Goal: Task Accomplishment & Management: Manage account settings

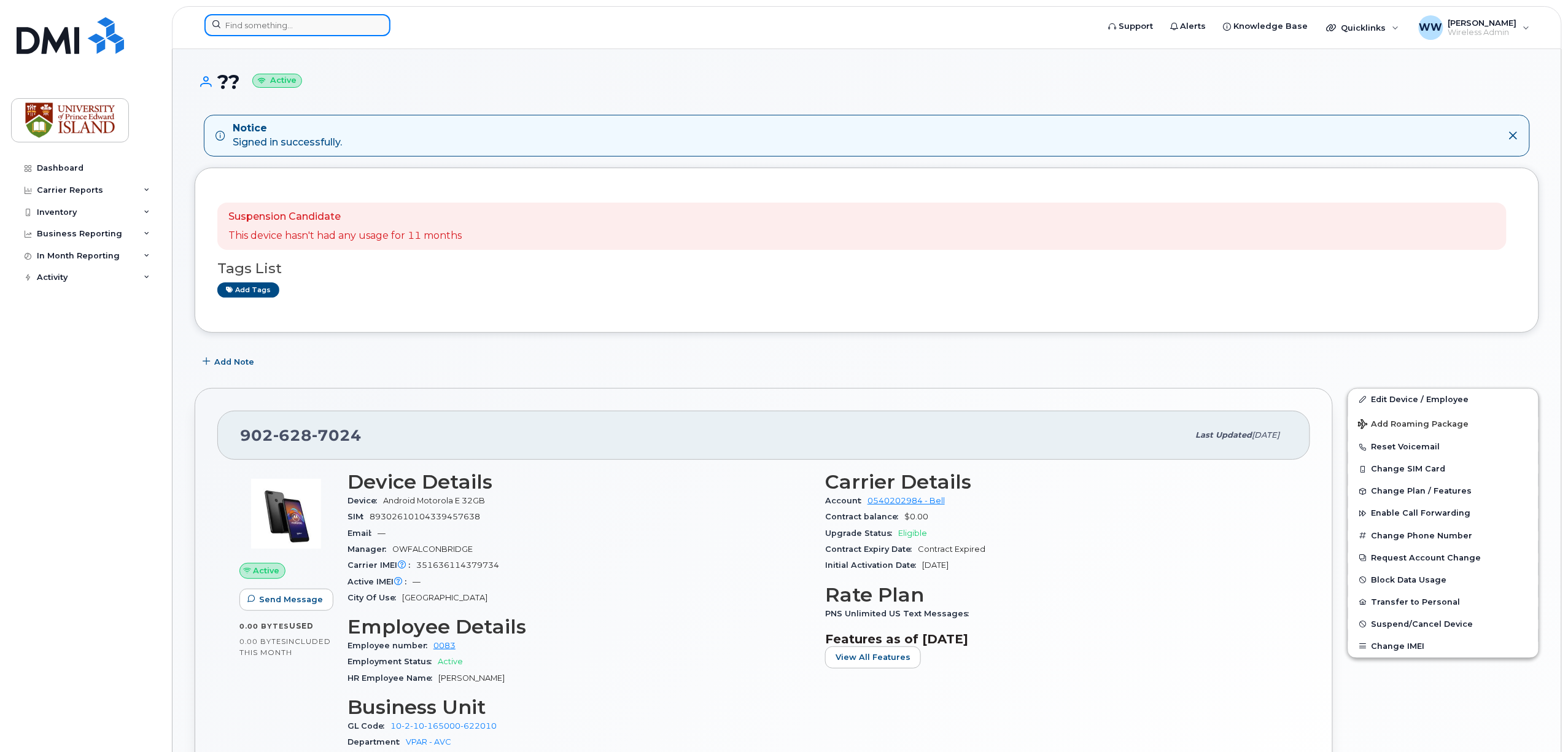
click at [265, 23] on input at bounding box center [297, 25] width 186 height 22
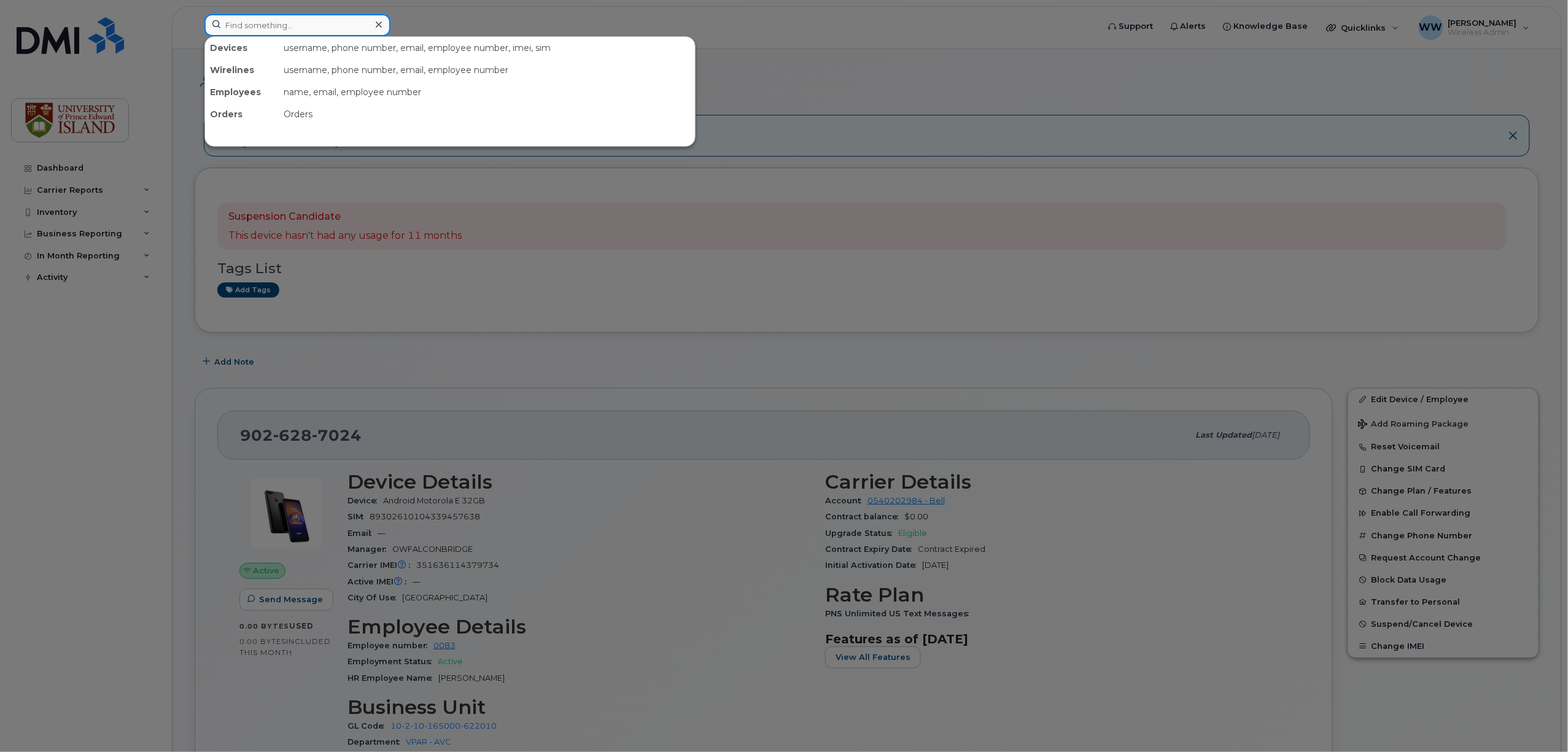
paste input "902-393-3146"
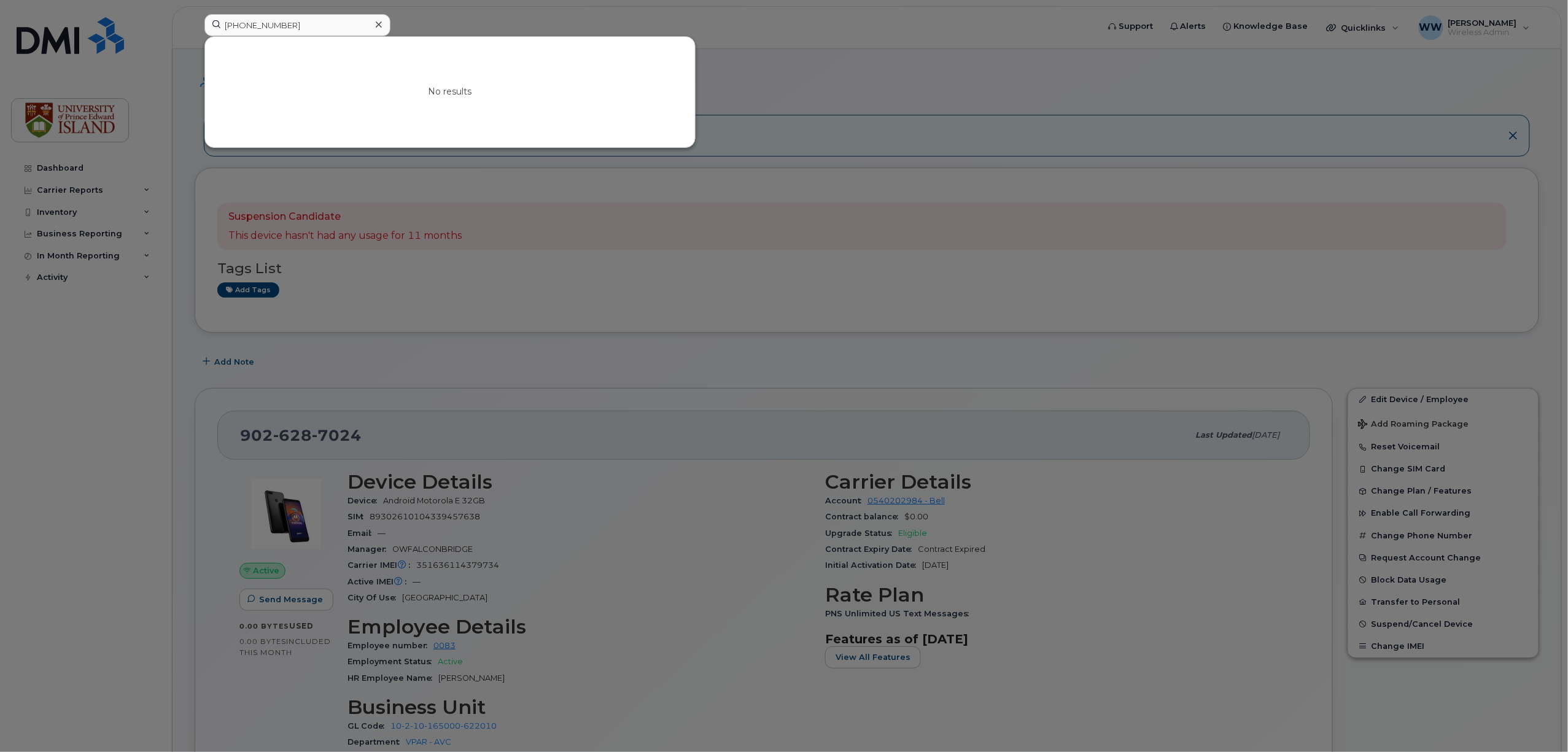
click at [958, 182] on div at bounding box center [784, 376] width 1568 height 752
drag, startPoint x: 298, startPoint y: 28, endPoint x: 213, endPoint y: 25, distance: 85.1
click at [213, 25] on input "902-393-3146" at bounding box center [297, 25] width 186 height 22
paste input "3933861"
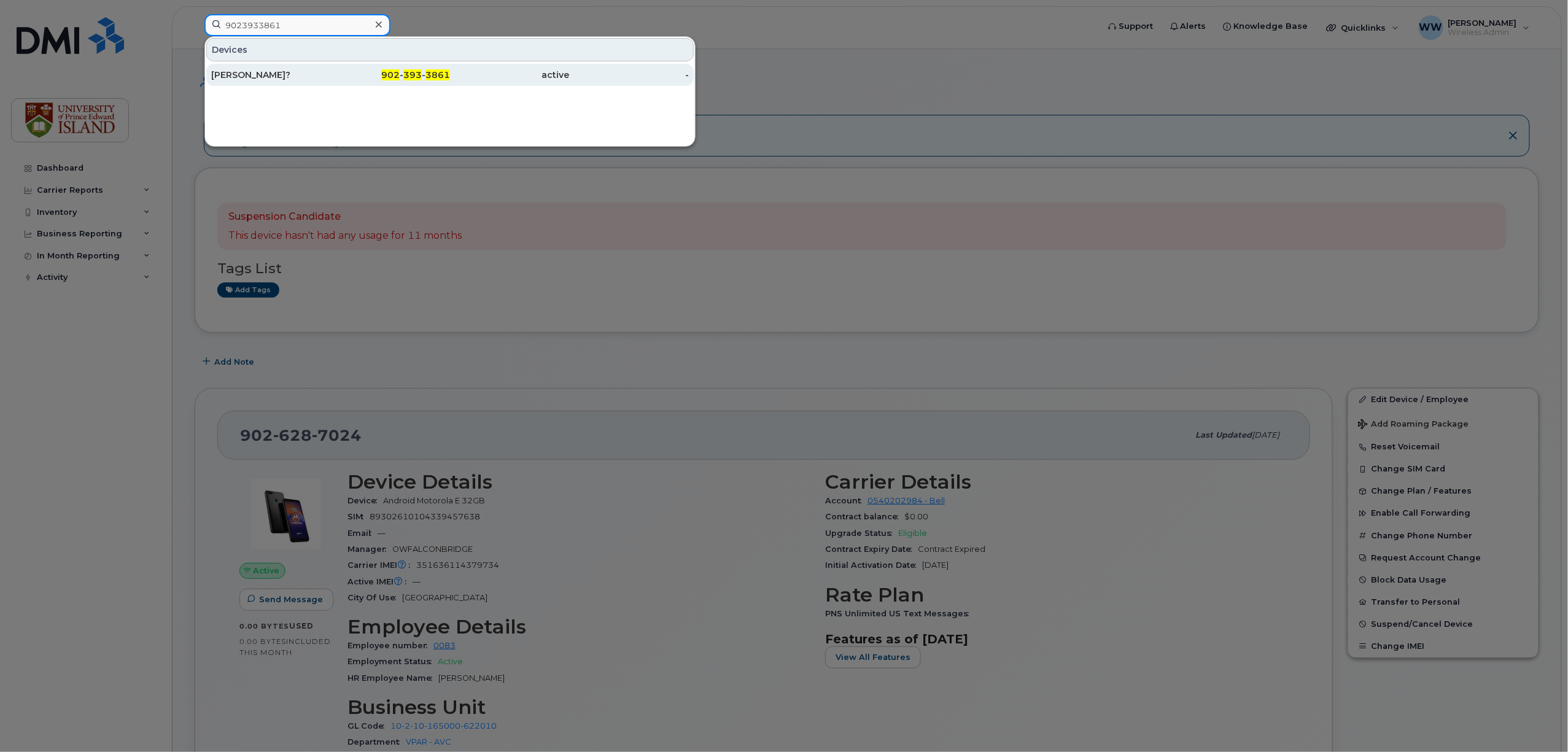
type input "9023933861"
click div "kathryn Grayston?"
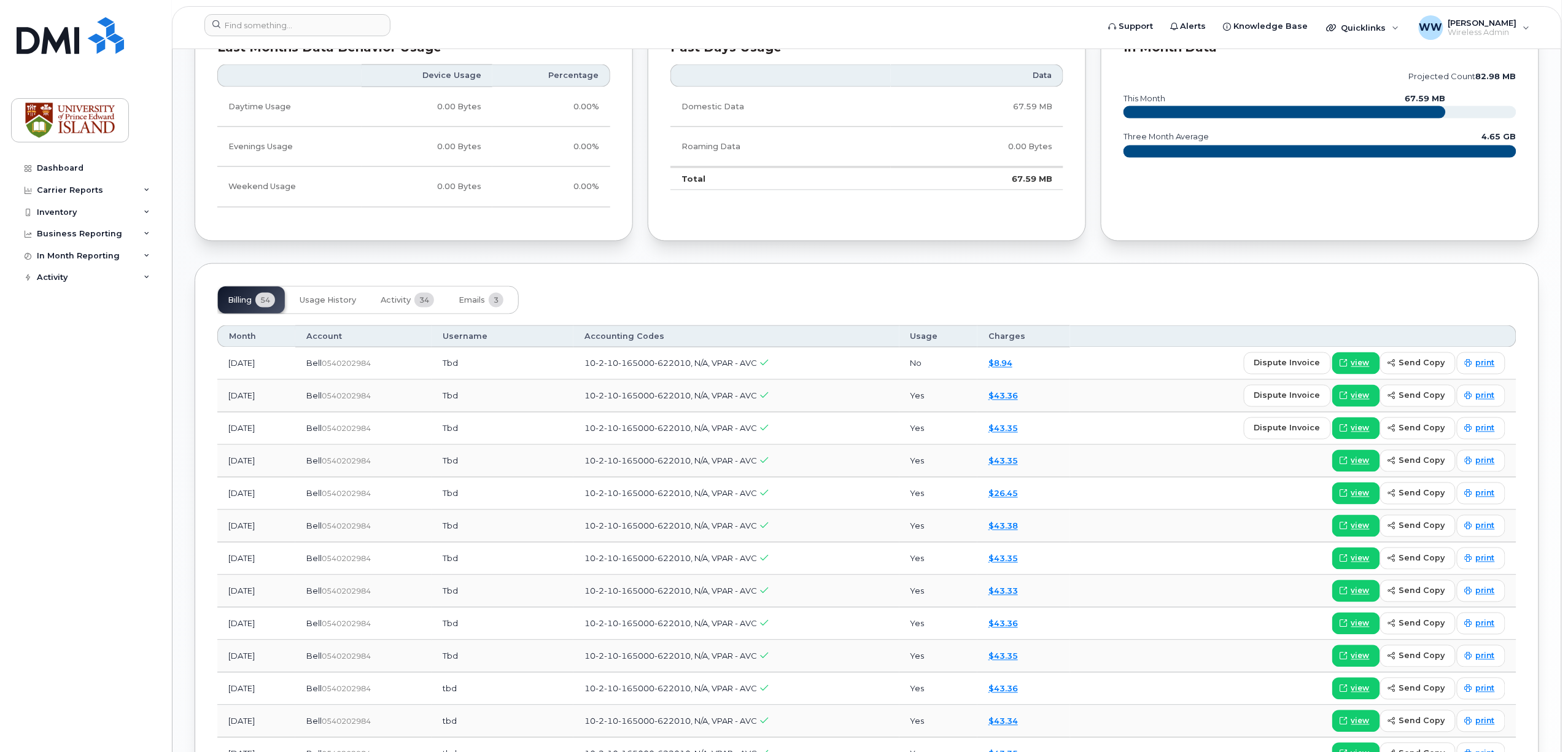
scroll to position [806, 0]
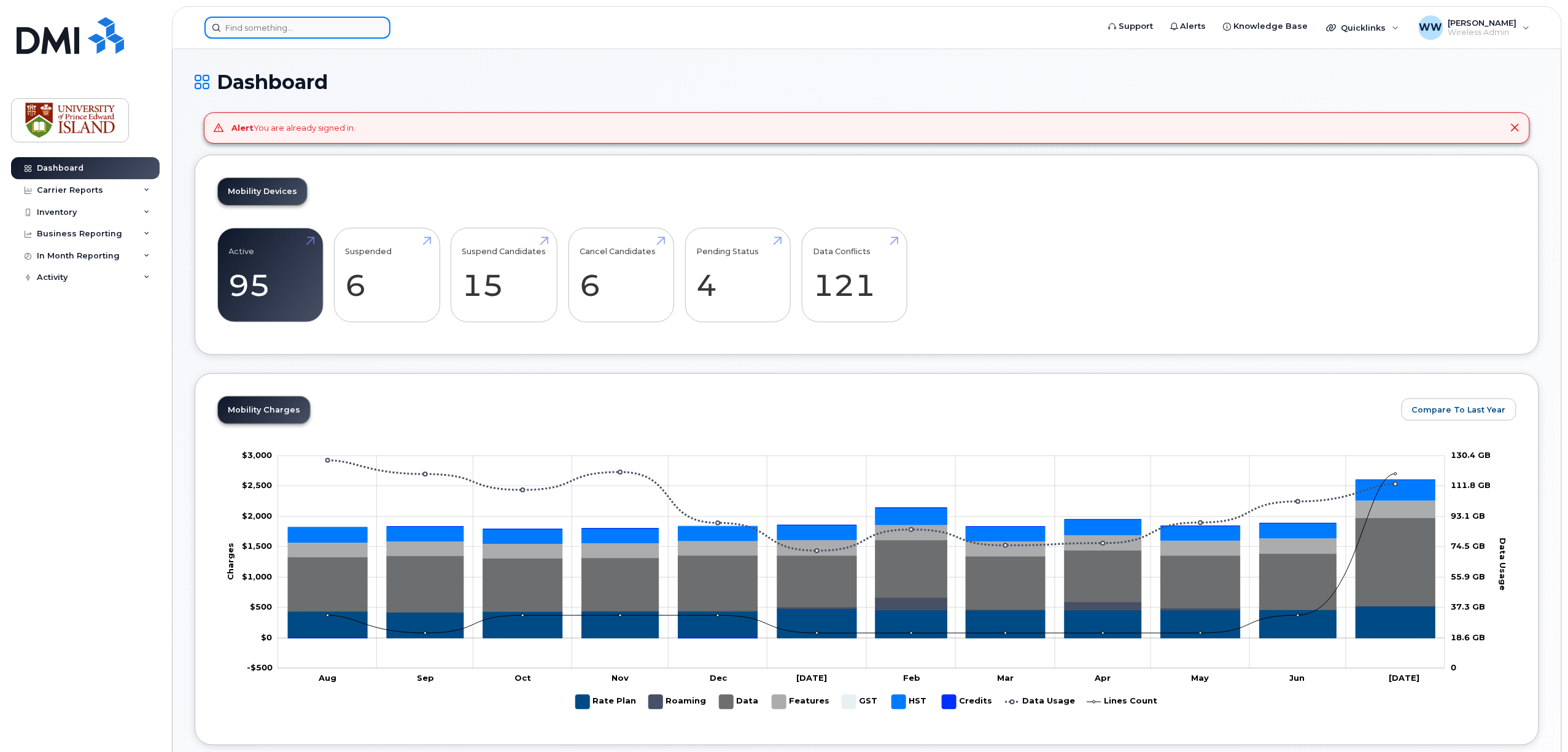
click at [276, 30] on input at bounding box center [297, 27] width 186 height 22
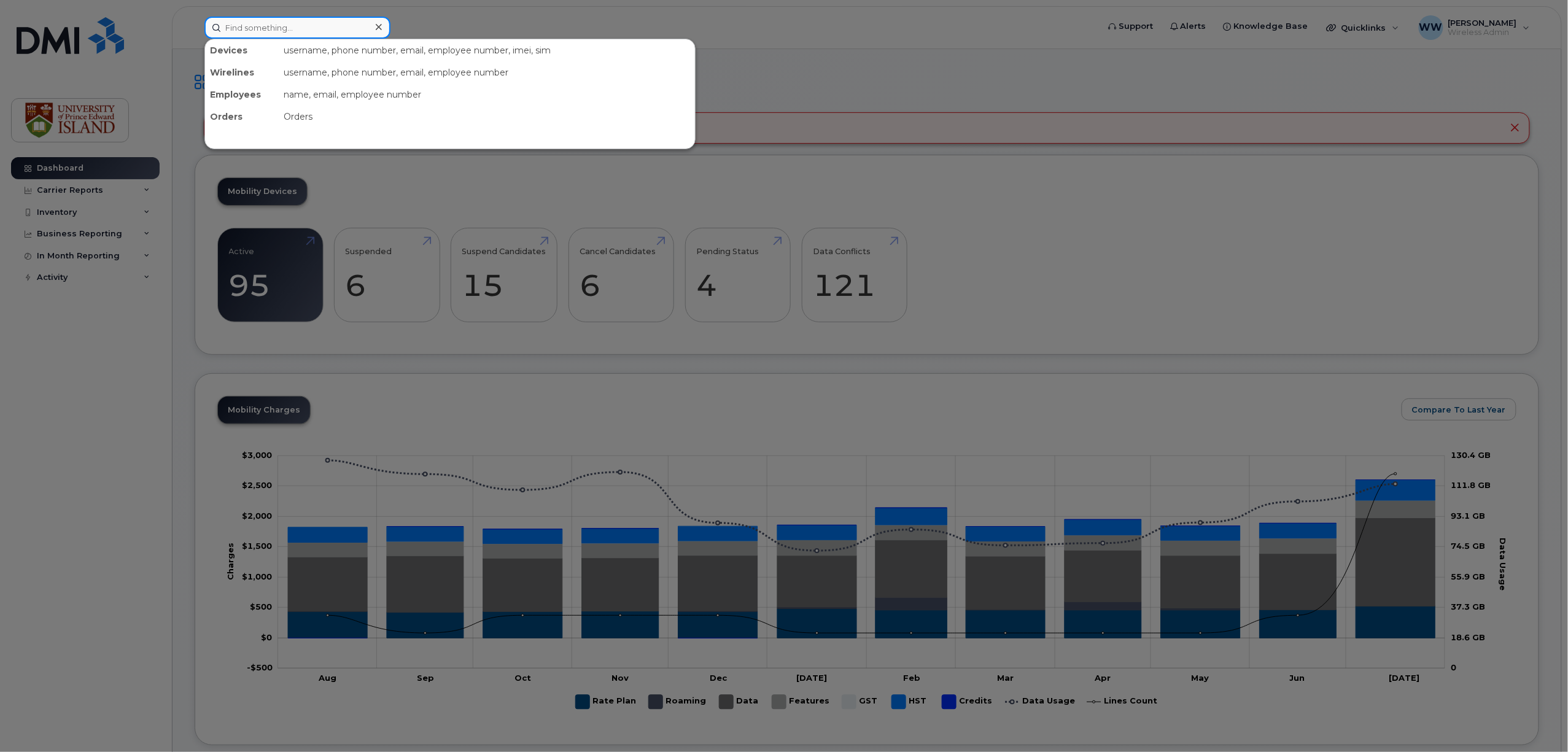
paste input "9023947798"
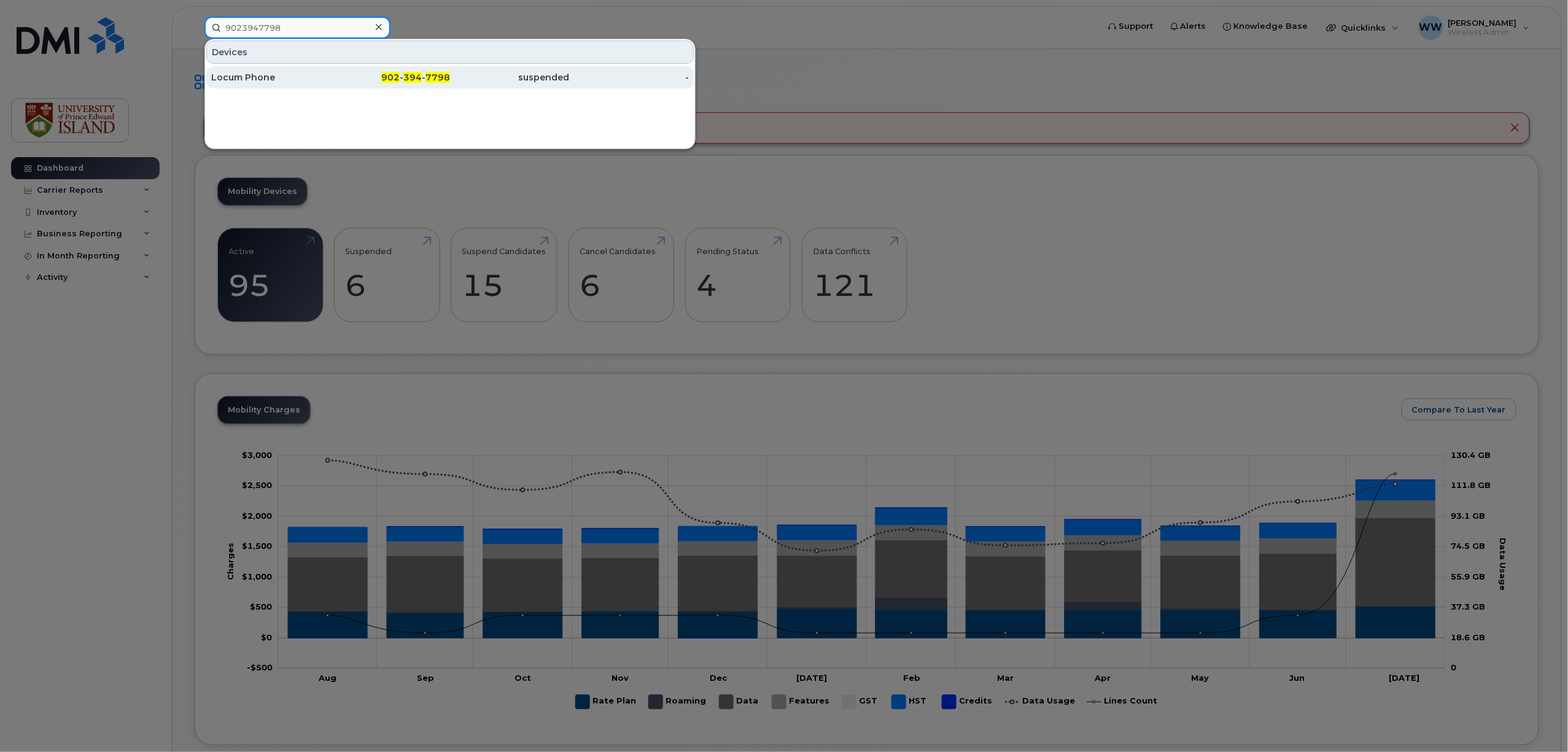
type input "9023947798"
click at [246, 80] on div "Locum Phone" at bounding box center [271, 77] width 119 height 12
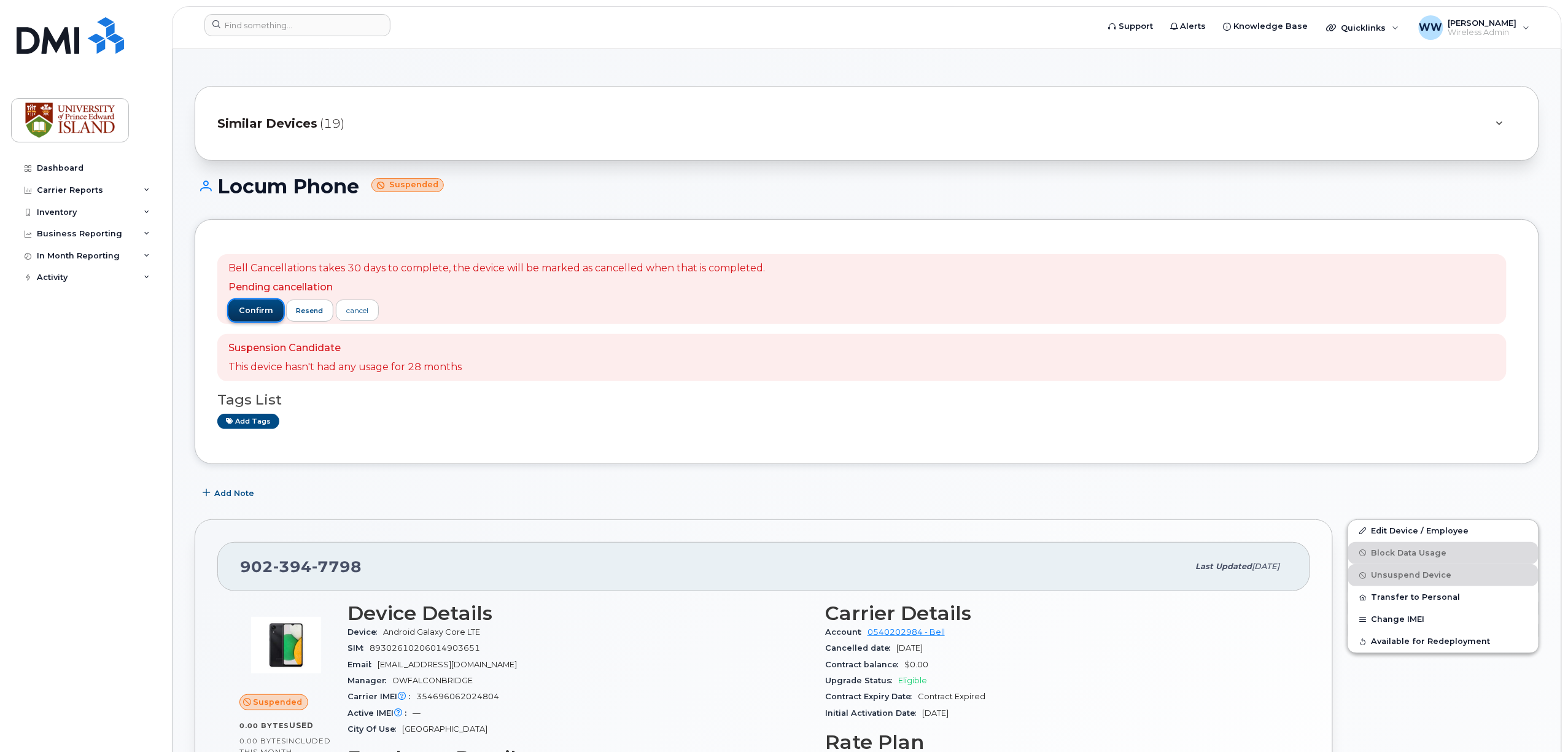
click at [250, 310] on span "confirm" at bounding box center [256, 311] width 35 height 11
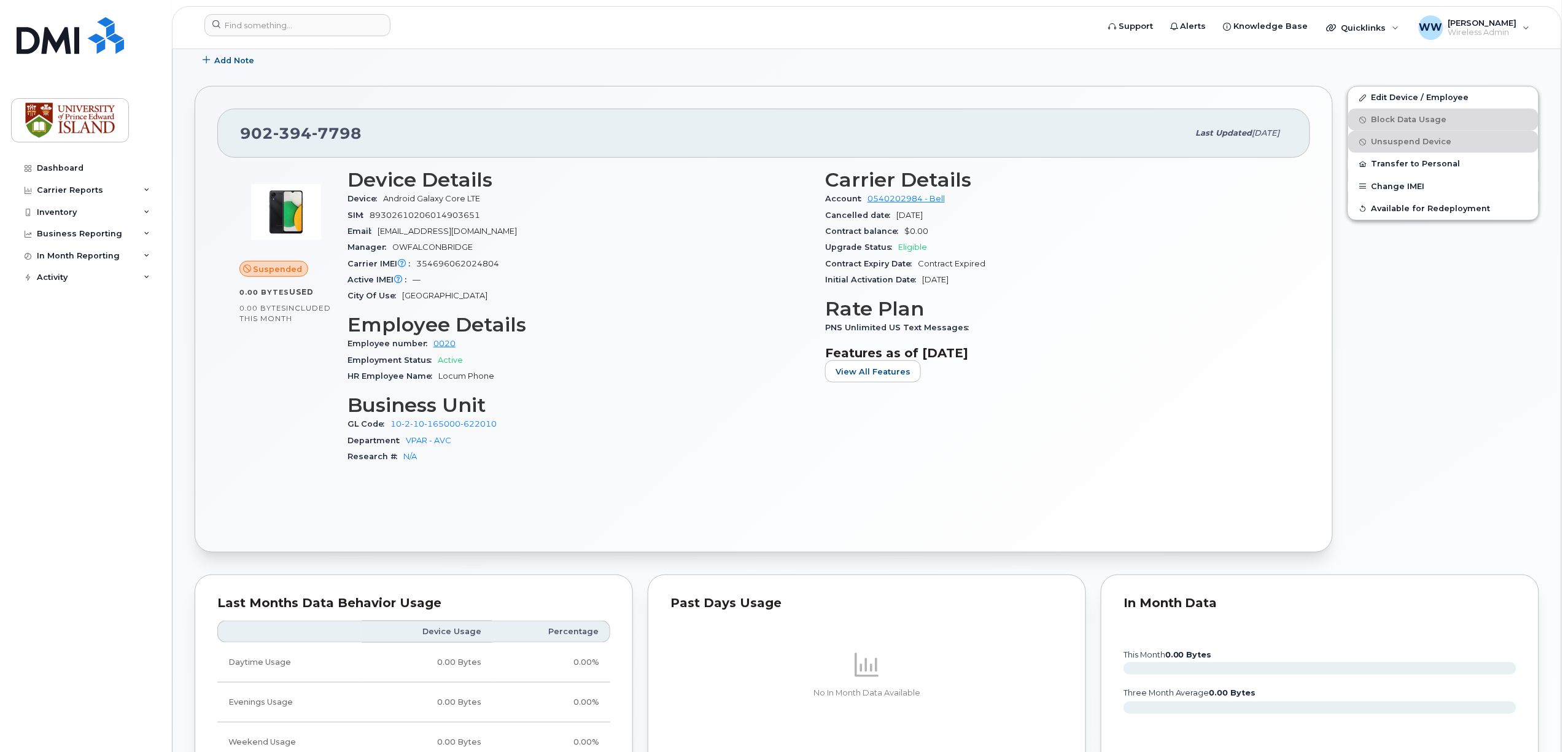
scroll to position [146, 0]
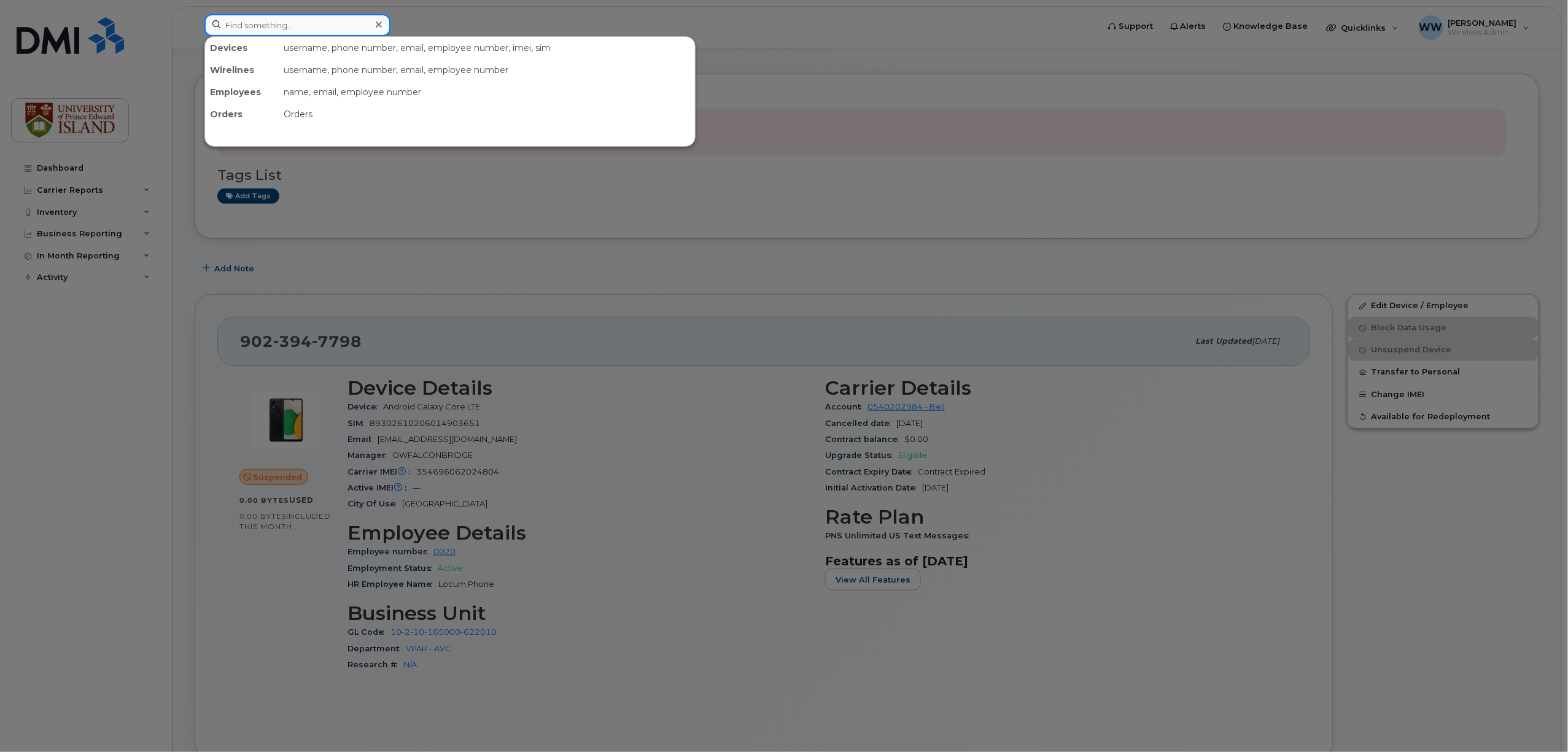
click at [291, 18] on input at bounding box center [297, 25] width 186 height 22
paste input "9023881129"
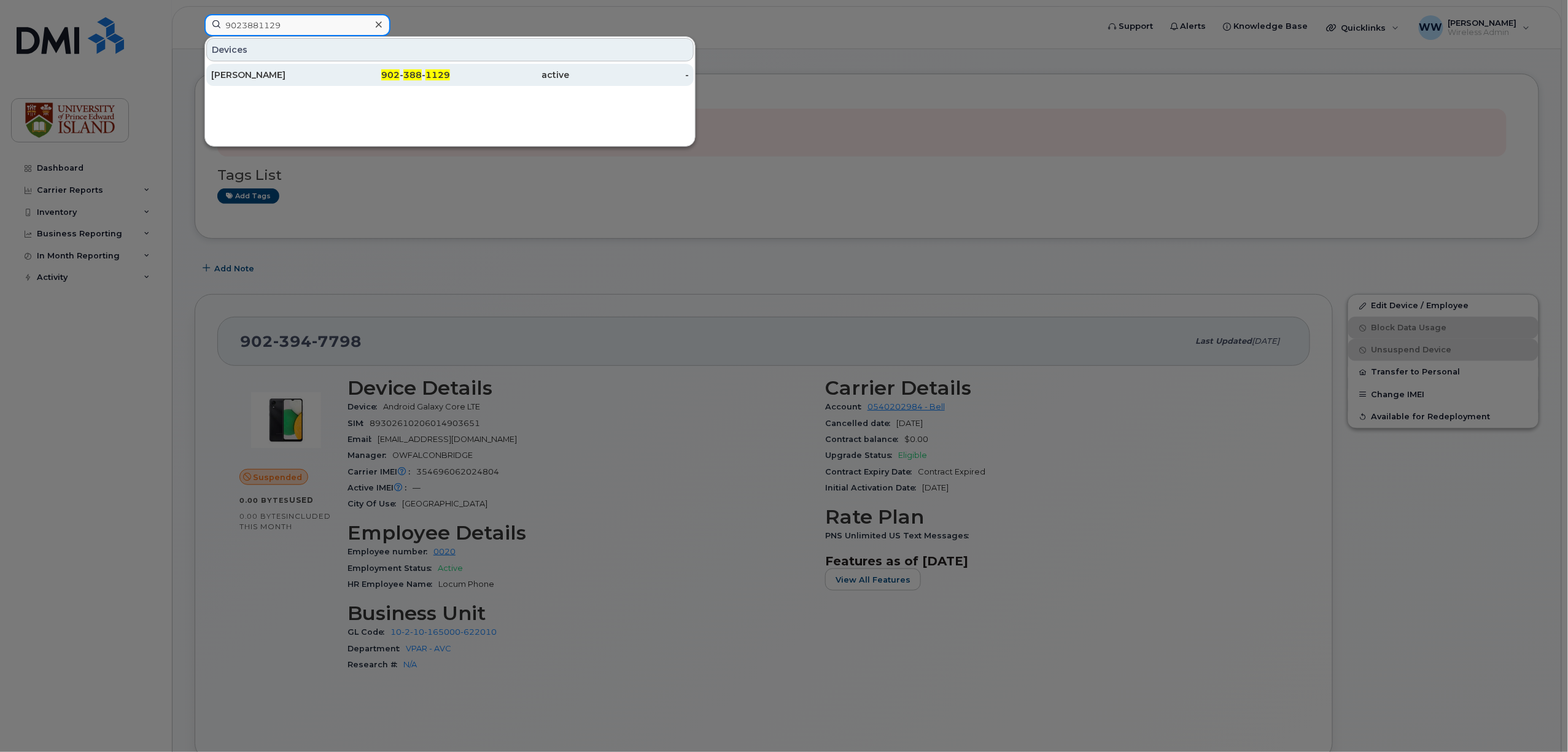
type input "9023881129"
drag, startPoint x: 288, startPoint y: 72, endPoint x: 295, endPoint y: 80, distance: 10.6
click at [288, 72] on div "[PERSON_NAME]" at bounding box center [271, 74] width 119 height 12
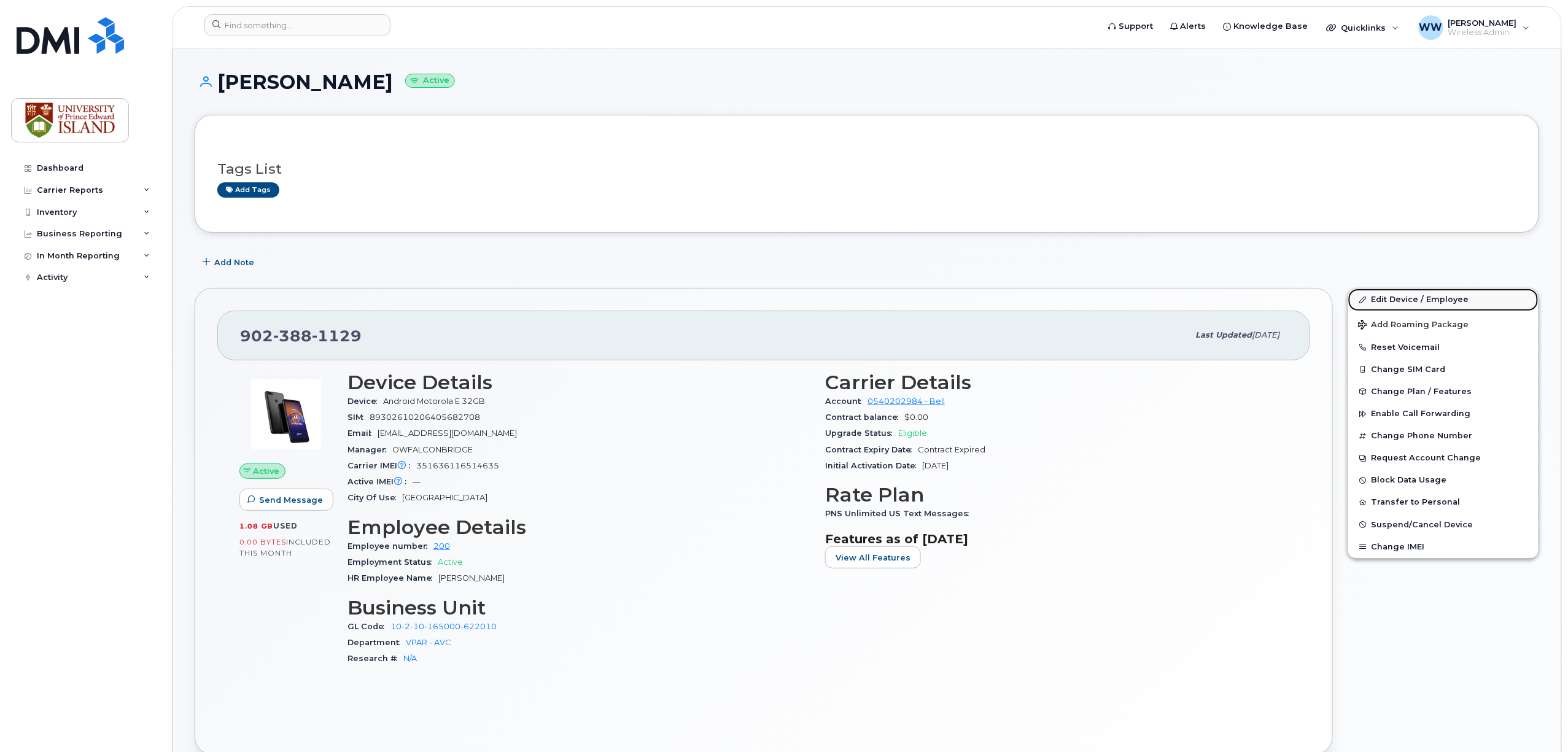
click at [1411, 298] on link "Edit Device / Employee" at bounding box center [1443, 299] width 190 height 22
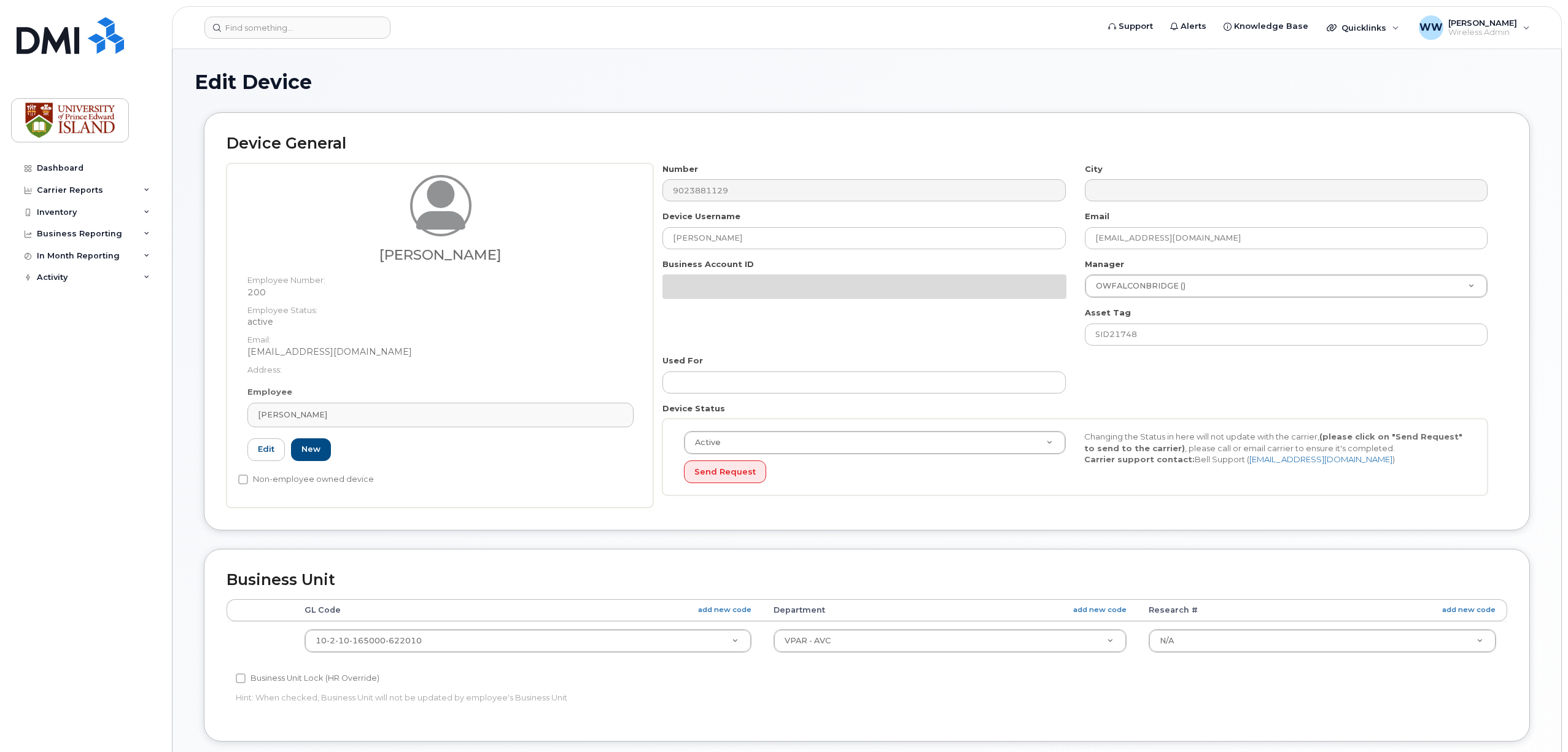
select select "2042298"
select select "2042284"
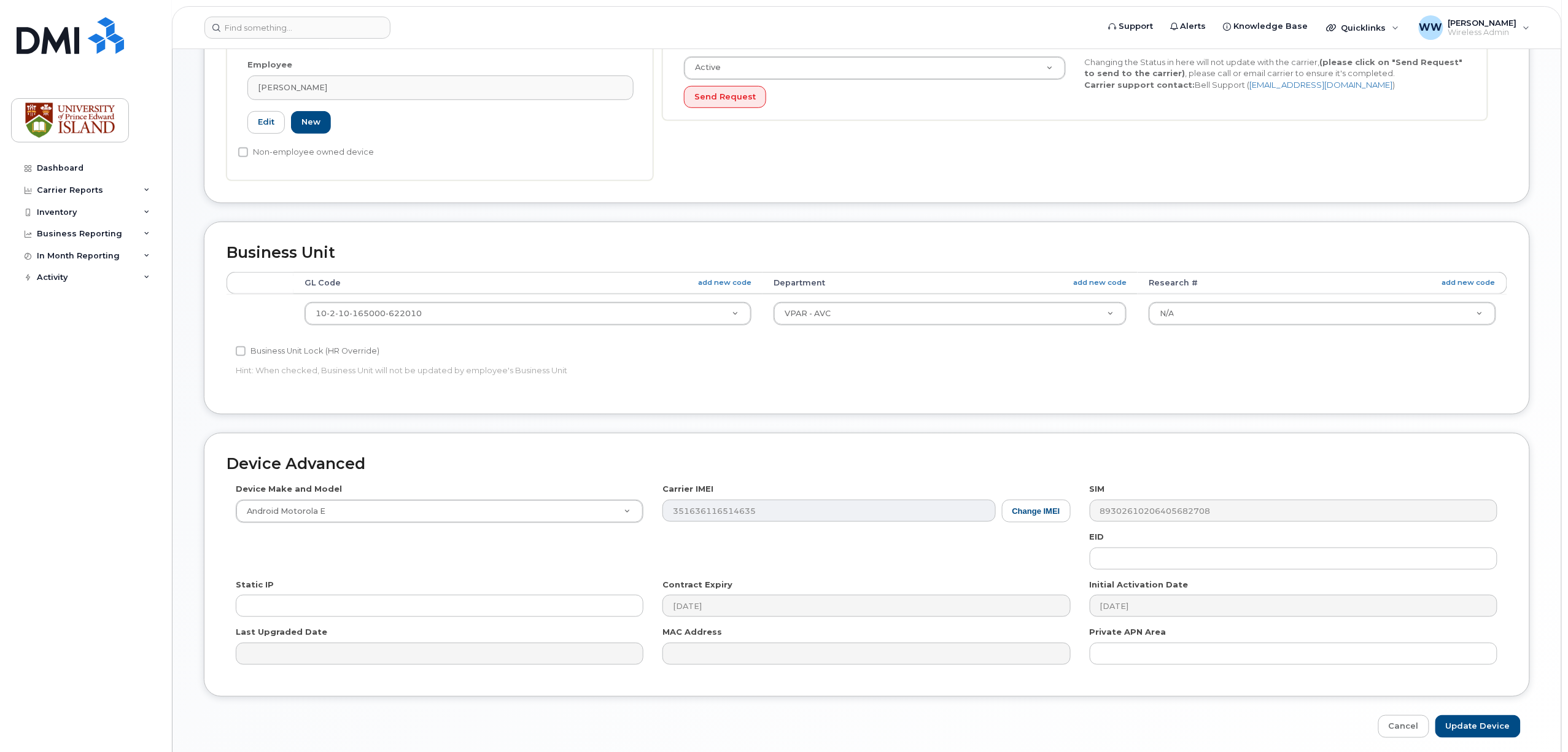
scroll to position [378, 0]
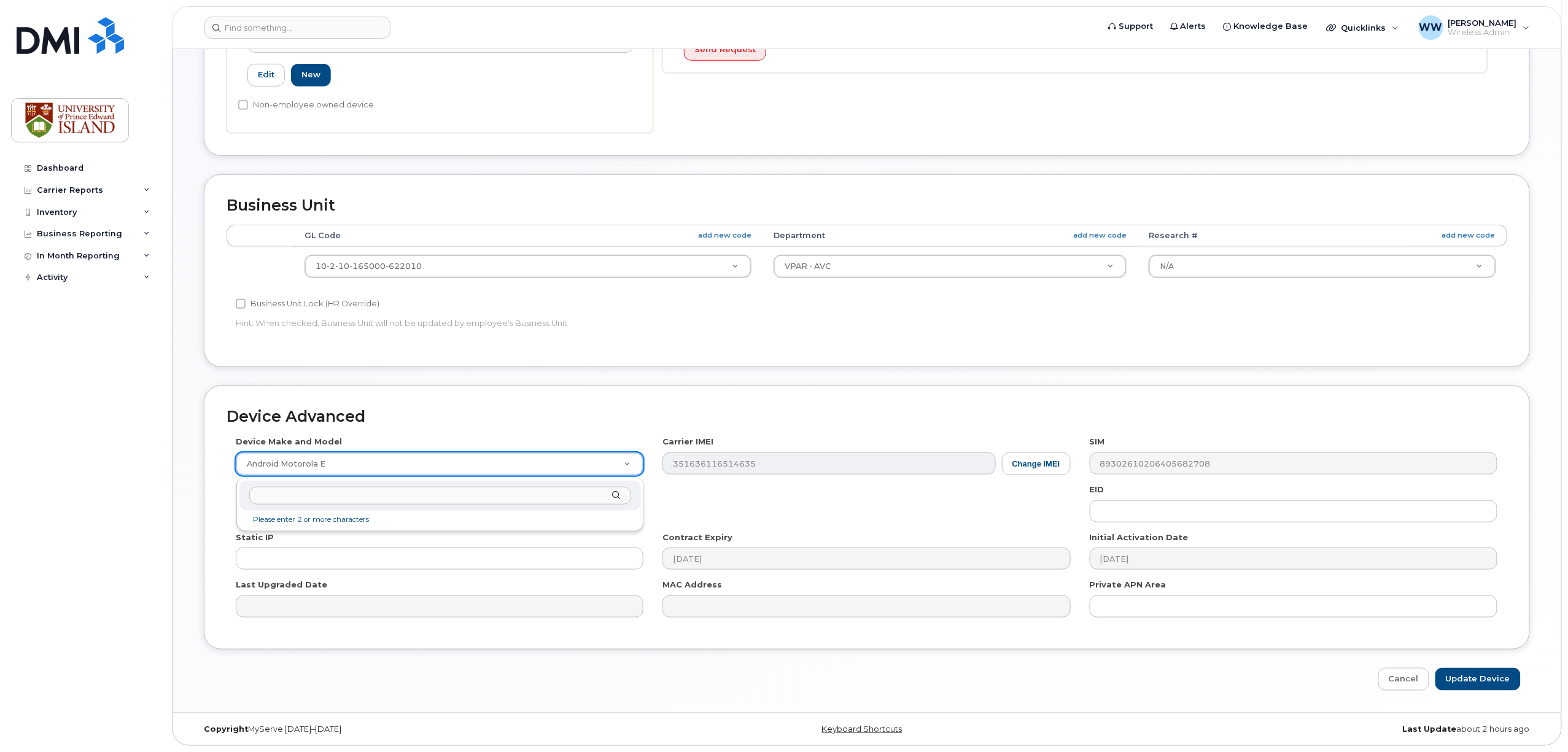
click at [468, 495] on input "text" at bounding box center [440, 495] width 382 height 18
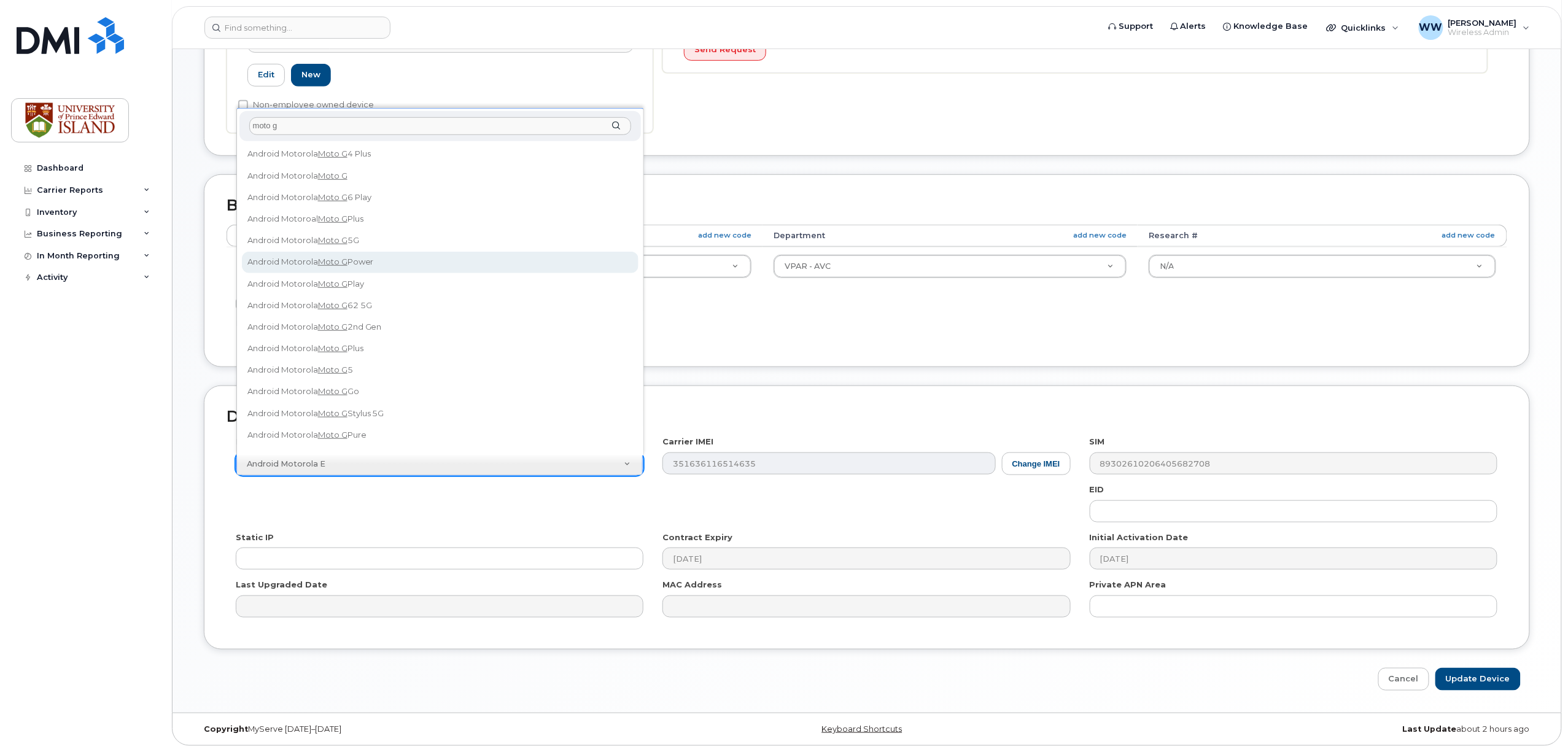
type input "moto g"
select select "3079"
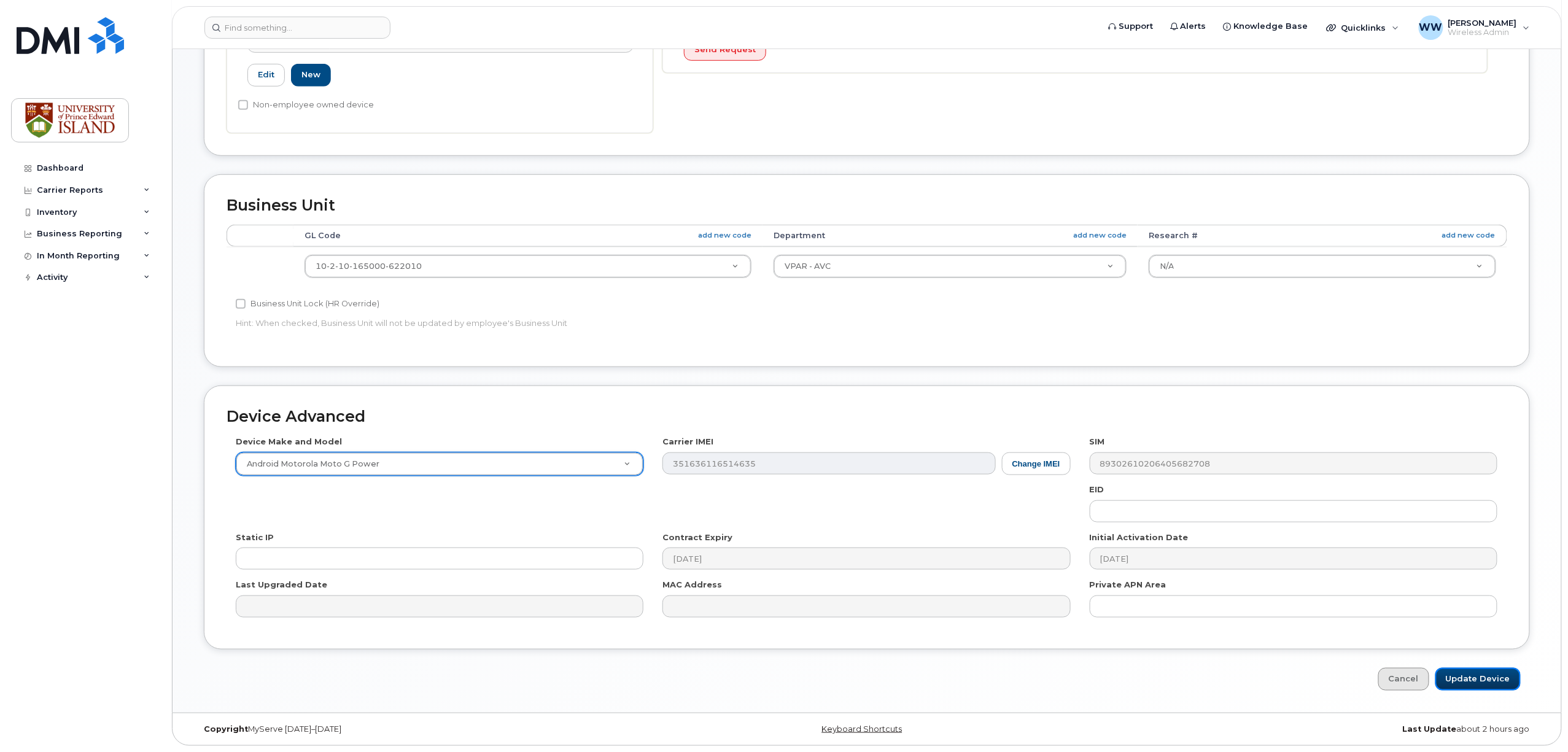
click at [1471, 678] on input "Update Device" at bounding box center [1478, 679] width 86 height 23
type input "Saving..."
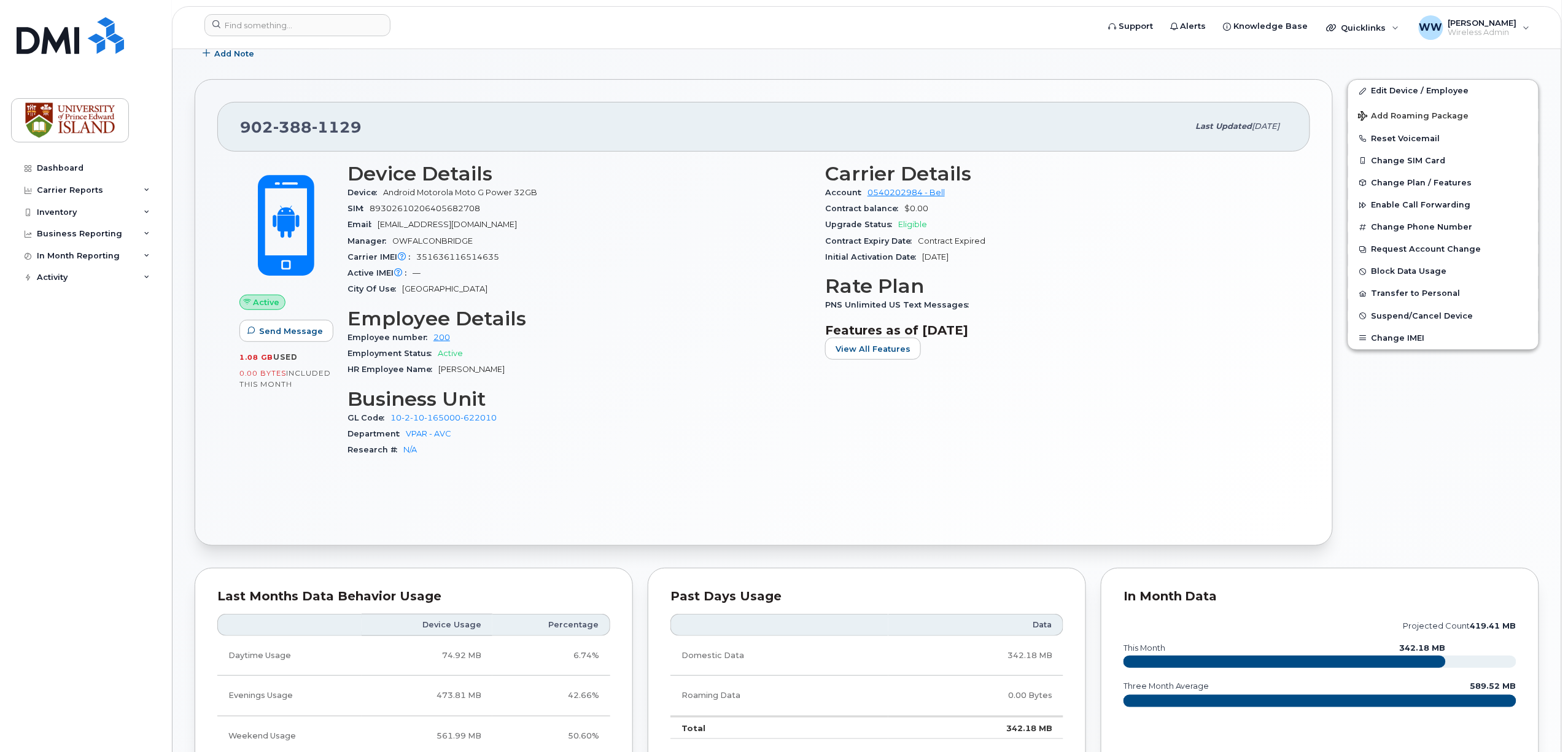
scroll to position [75, 0]
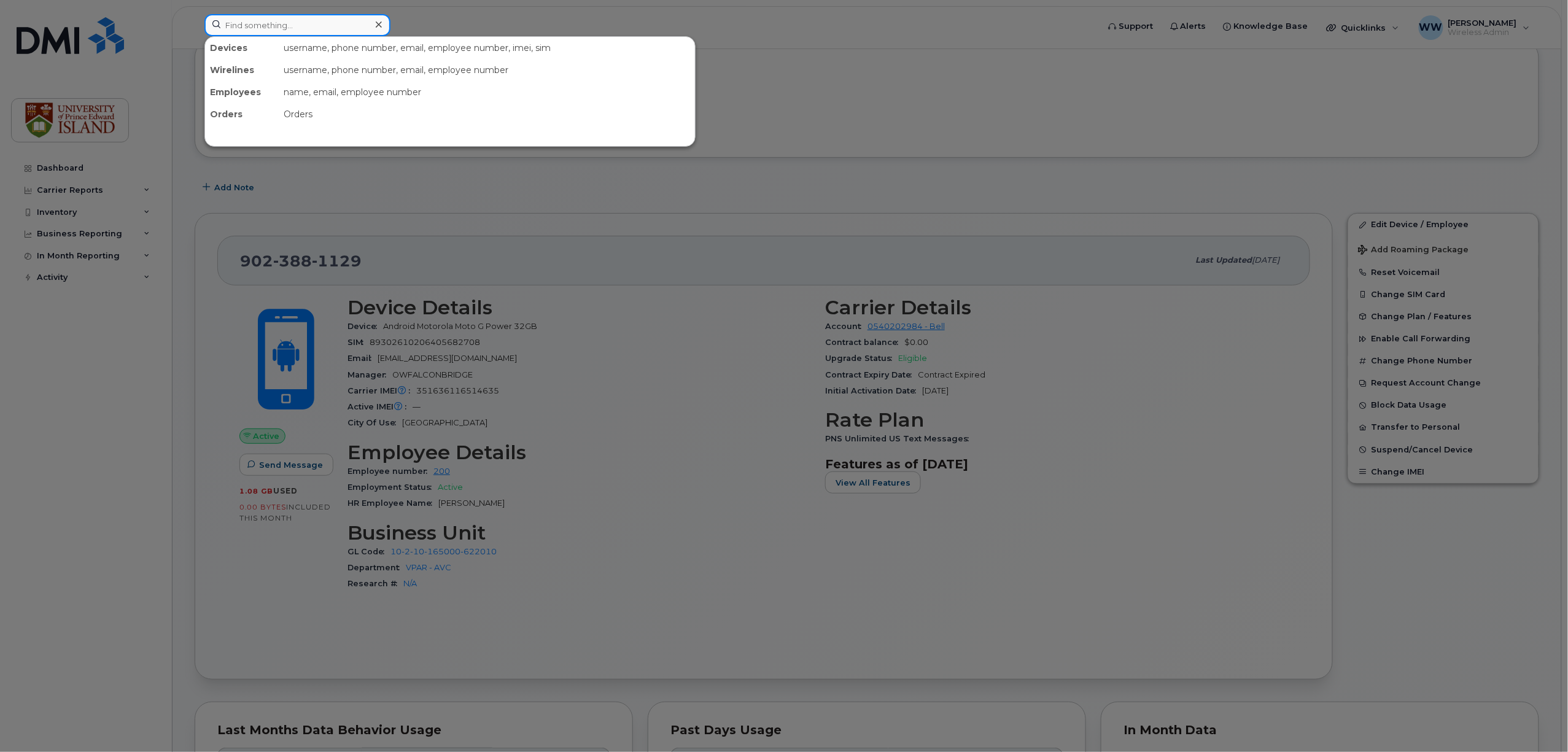
click at [300, 28] on input at bounding box center [297, 25] width 186 height 22
paste input "9022135236"
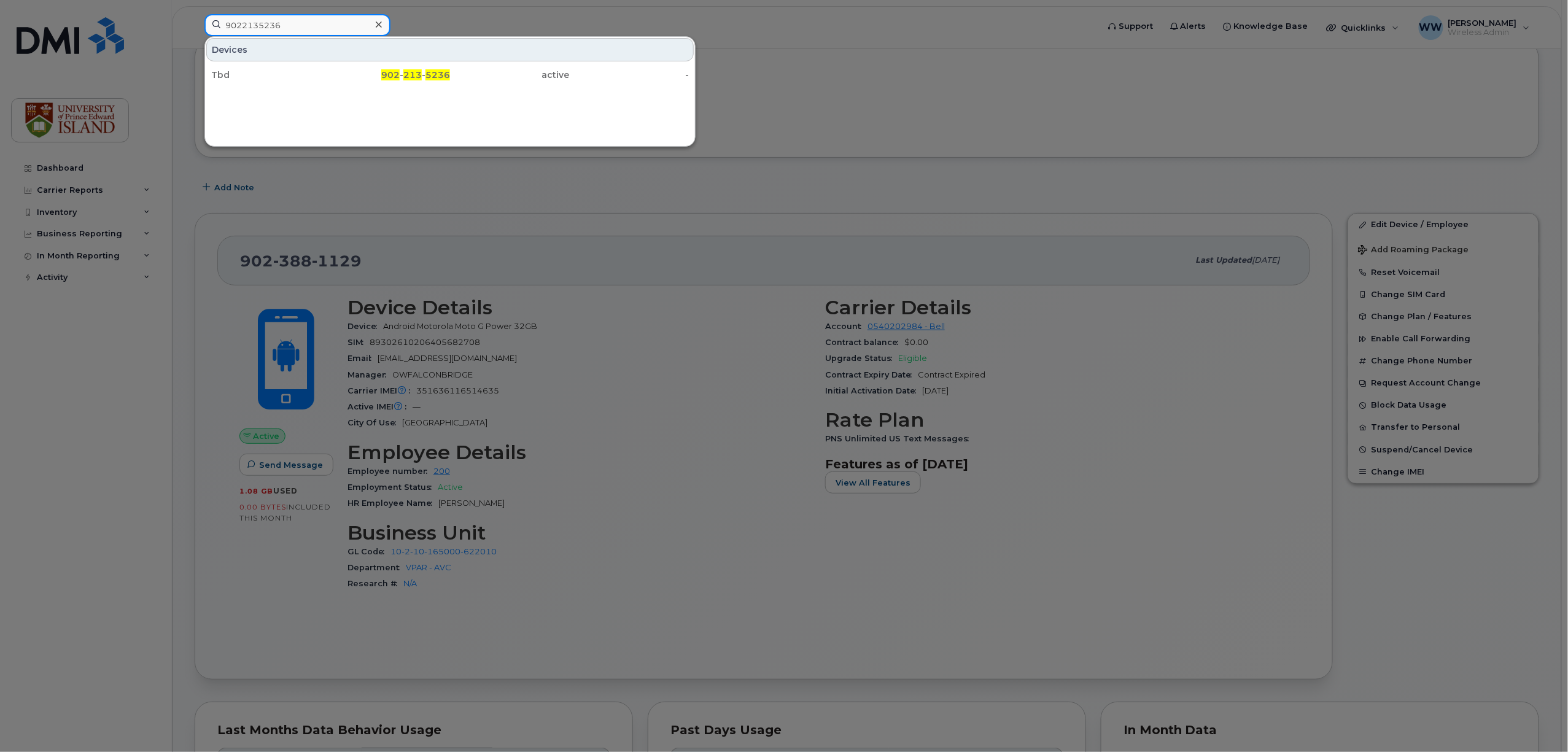
type input "9022135236"
click at [409, 78] on span "213" at bounding box center [413, 75] width 18 height 11
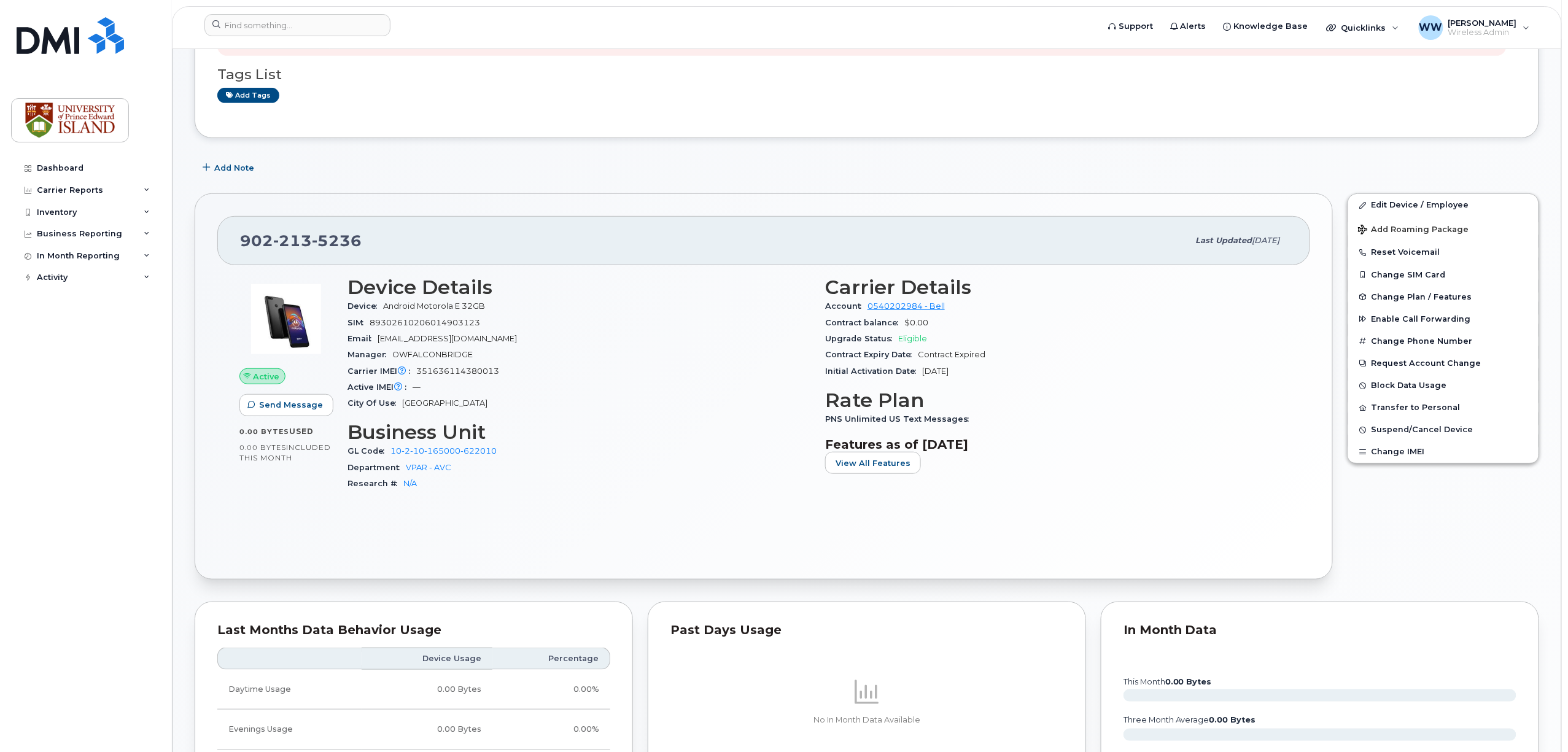
scroll to position [245, 0]
click at [1410, 207] on link "Edit Device / Employee" at bounding box center [1443, 205] width 190 height 22
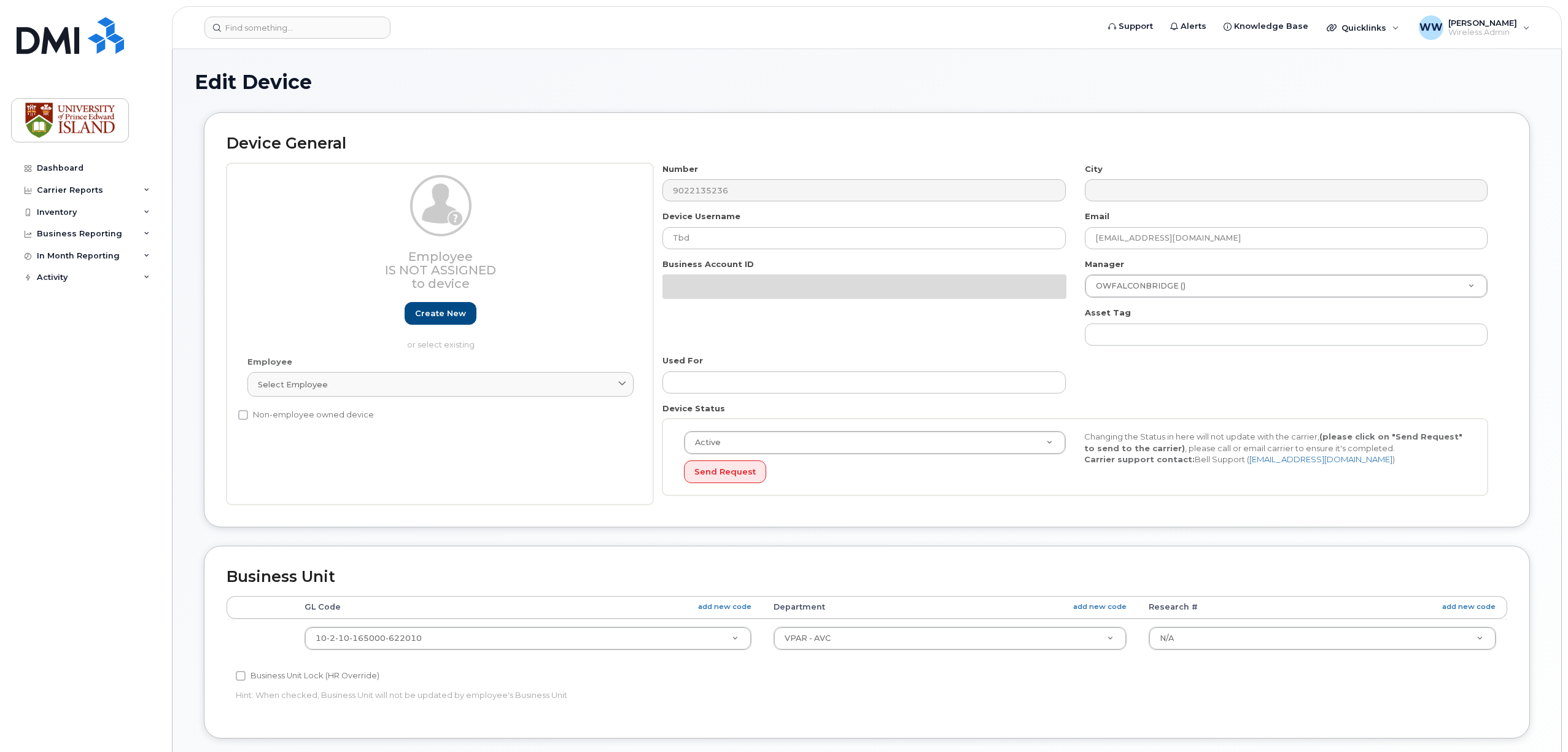
select select "2042298"
select select "2042284"
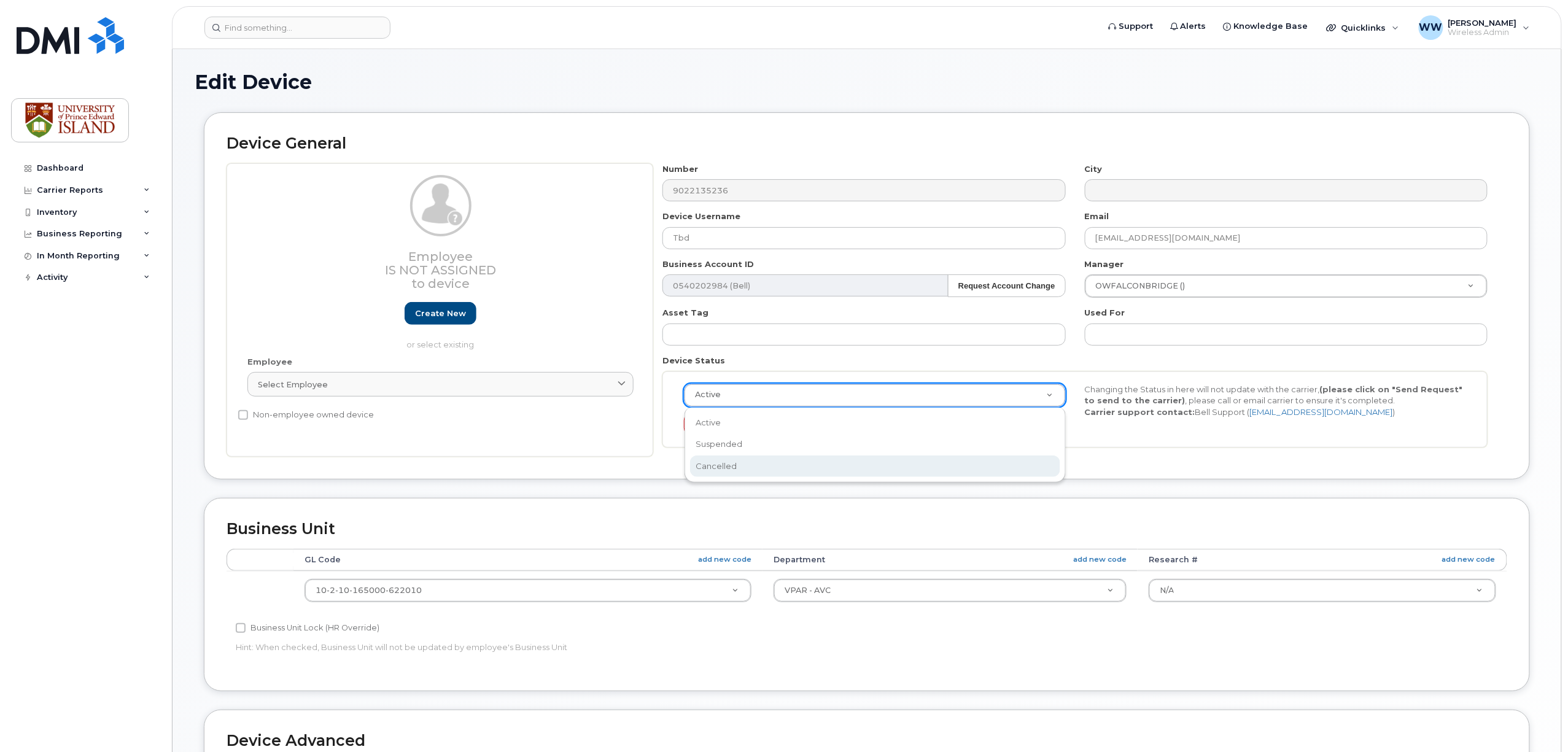
select select "cancelled"
click at [730, 430] on button "Send Request" at bounding box center [725, 425] width 82 height 23
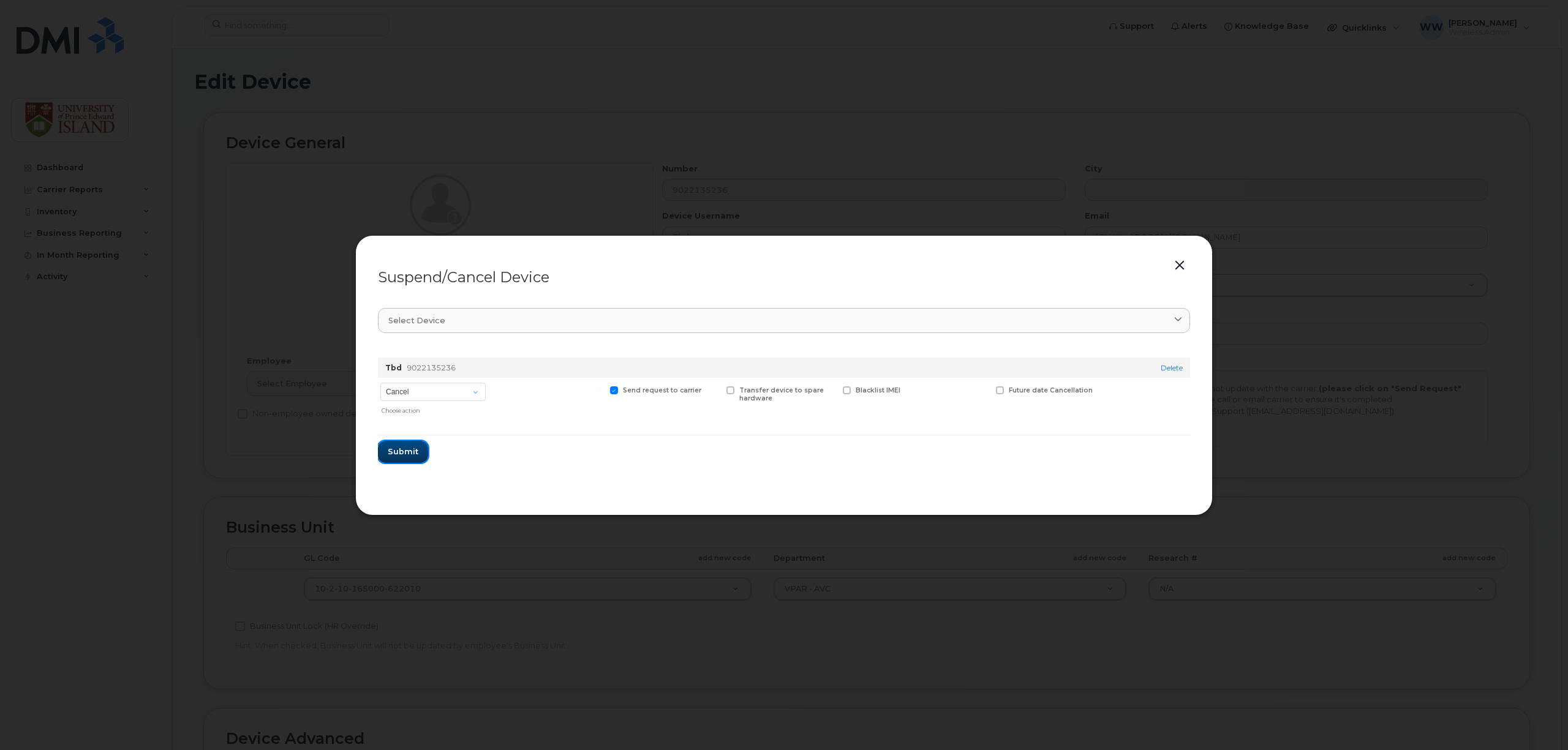
click at [408, 455] on span "Submit" at bounding box center [403, 451] width 30 height 12
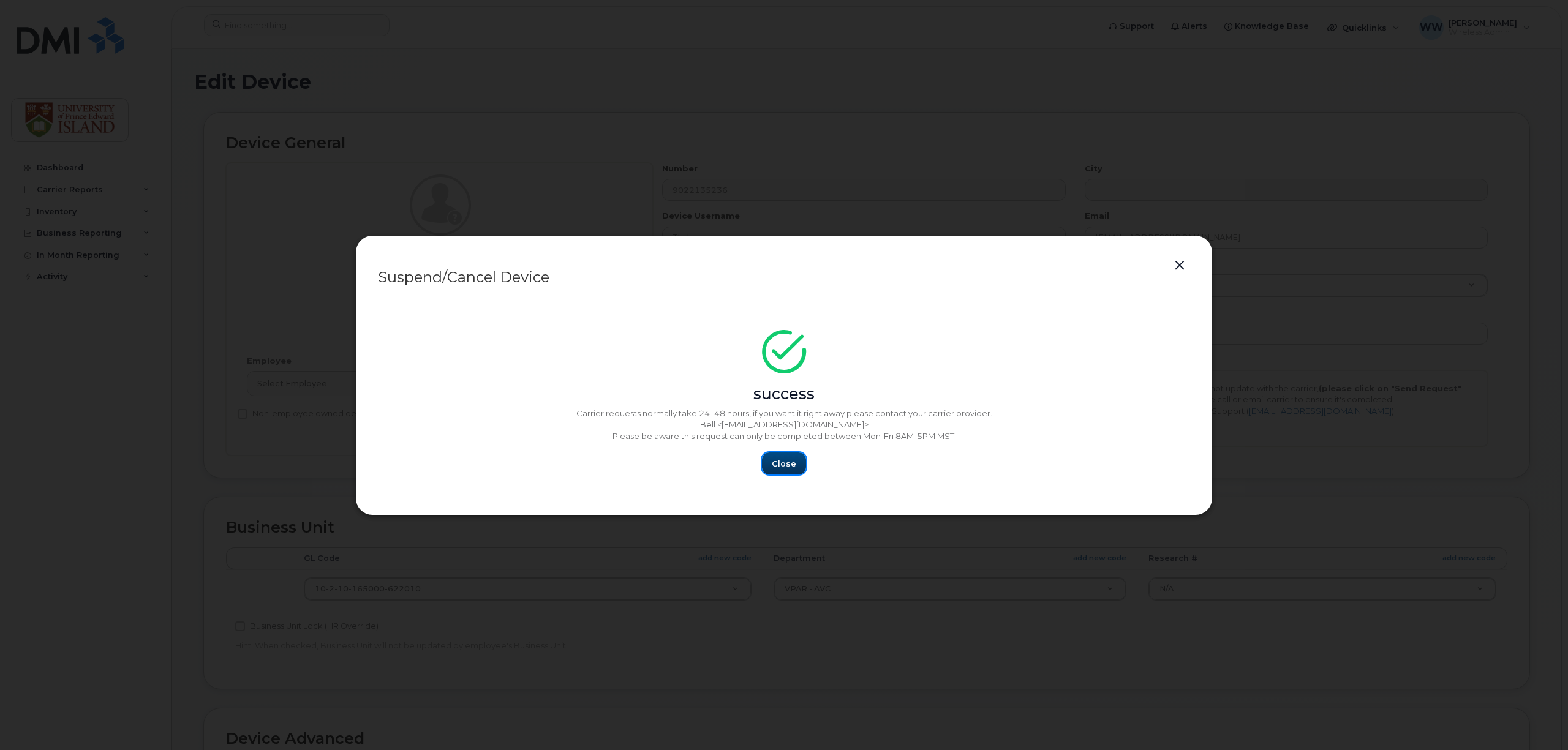
click at [777, 468] on span "Close" at bounding box center [783, 464] width 25 height 12
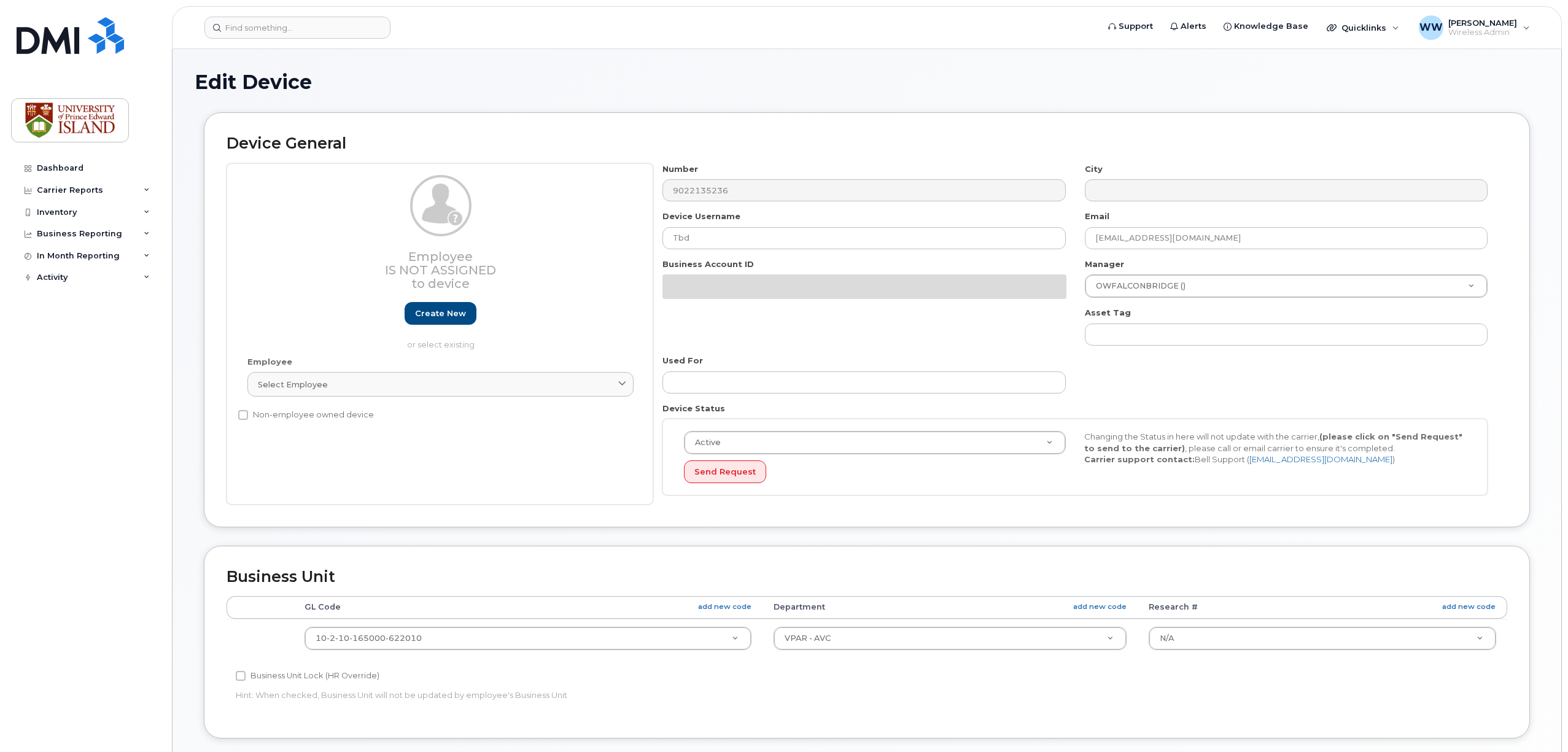
select select "2042298"
select select "2042284"
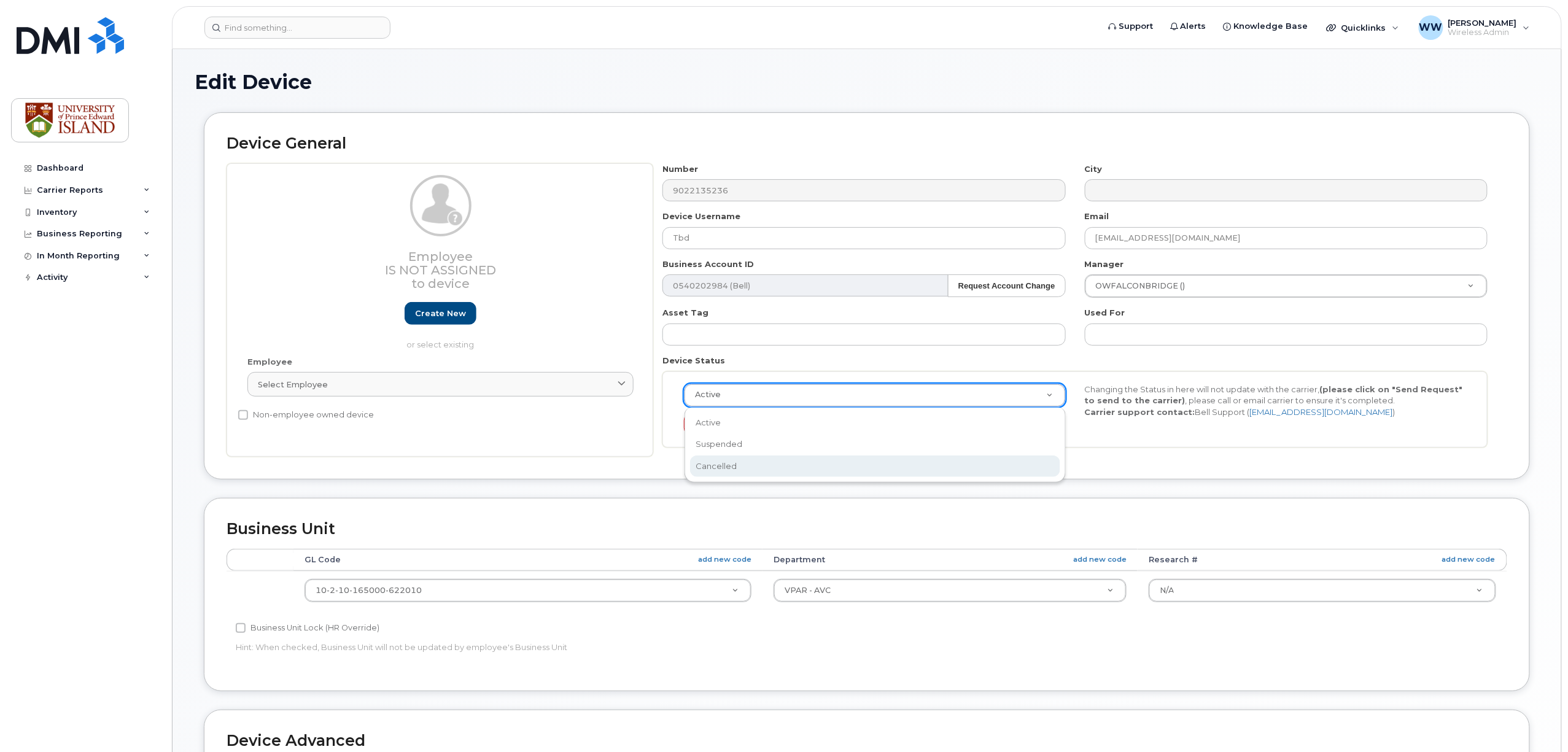
select select "cancelled"
click at [732, 430] on button "Send Request" at bounding box center [725, 425] width 82 height 23
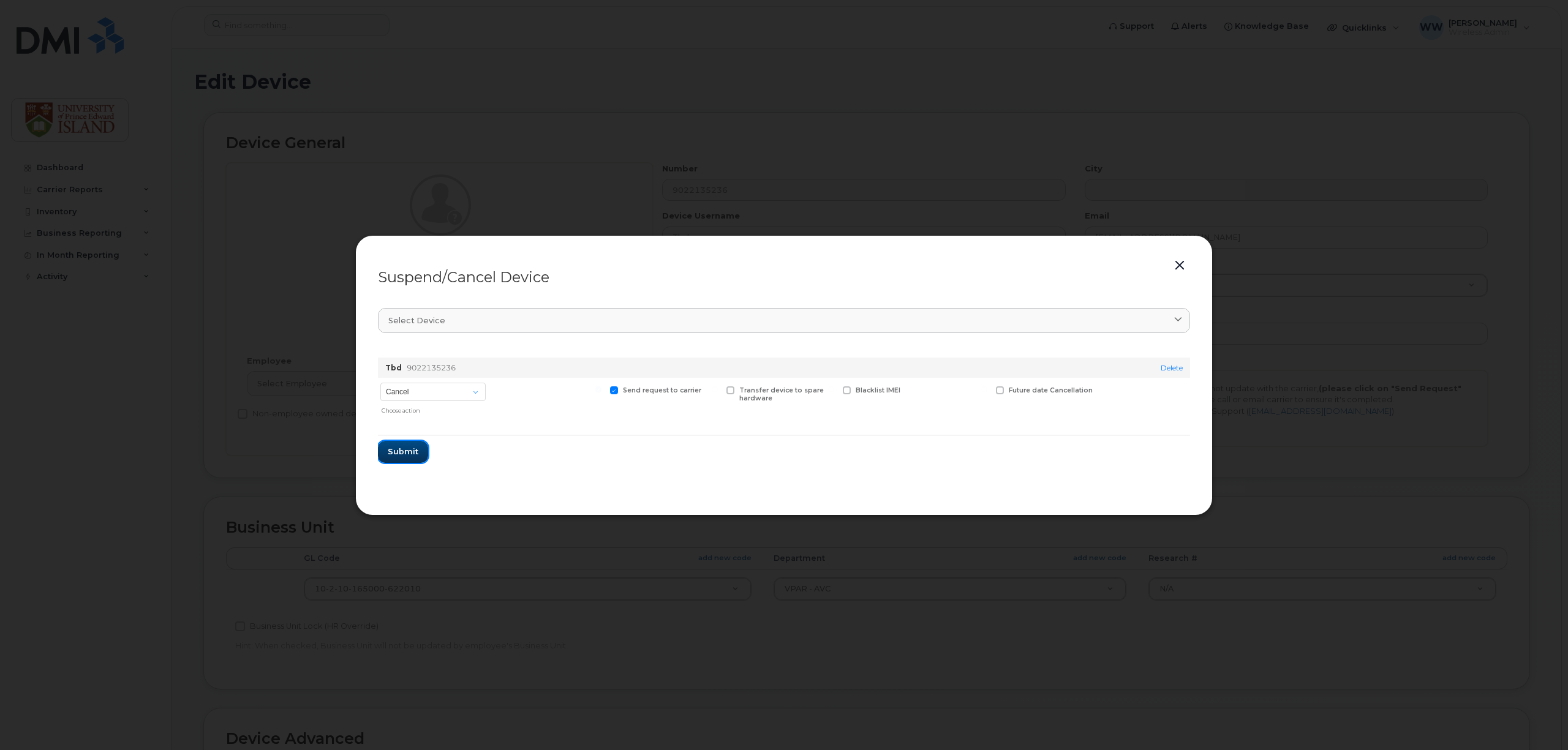
click at [400, 457] on span "Submit" at bounding box center [403, 451] width 30 height 12
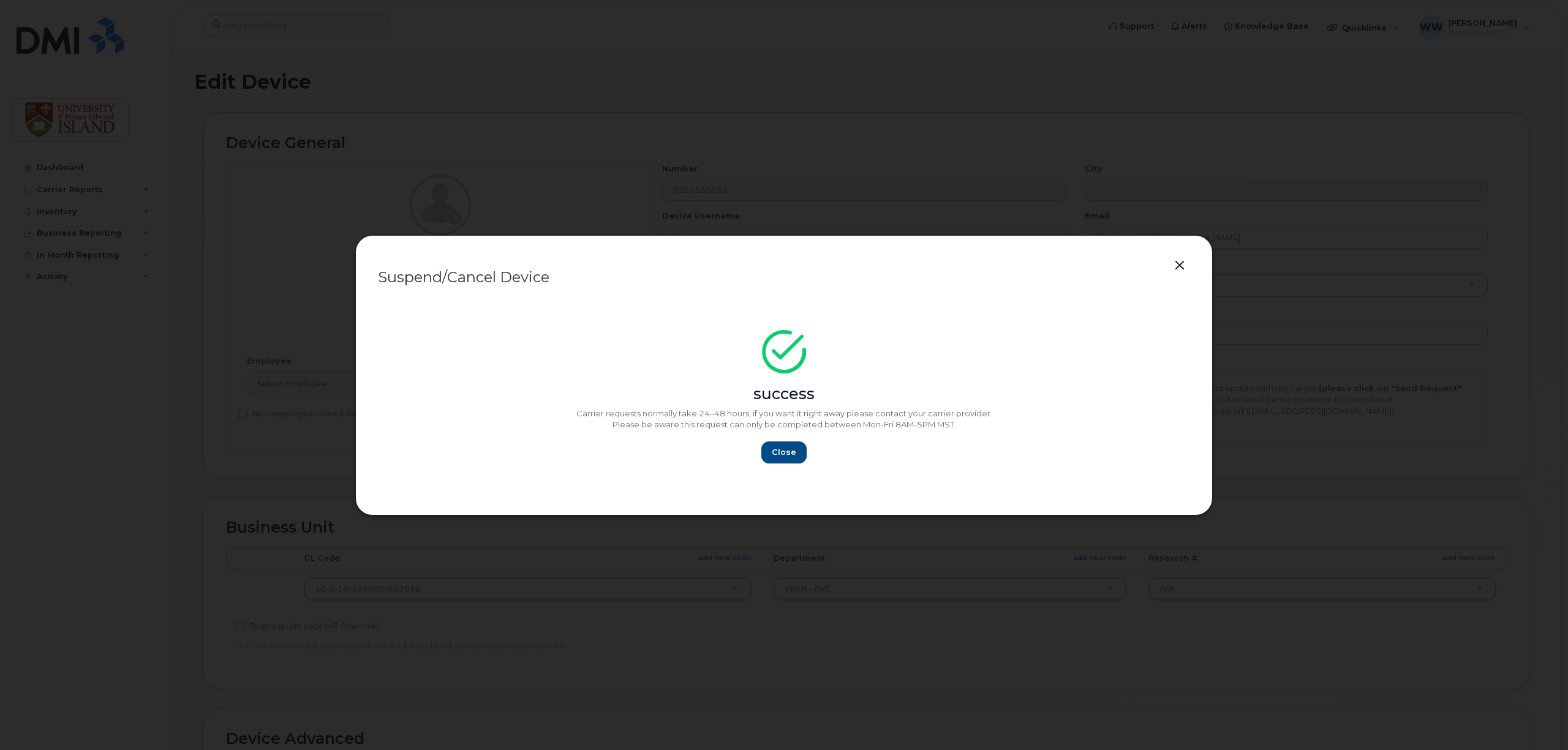
click at [1180, 268] on button "button" at bounding box center [1180, 266] width 18 height 17
drag, startPoint x: 1183, startPoint y: 264, endPoint x: 1189, endPoint y: 270, distance: 8.5
click at [1183, 263] on button "button" at bounding box center [1180, 266] width 18 height 17
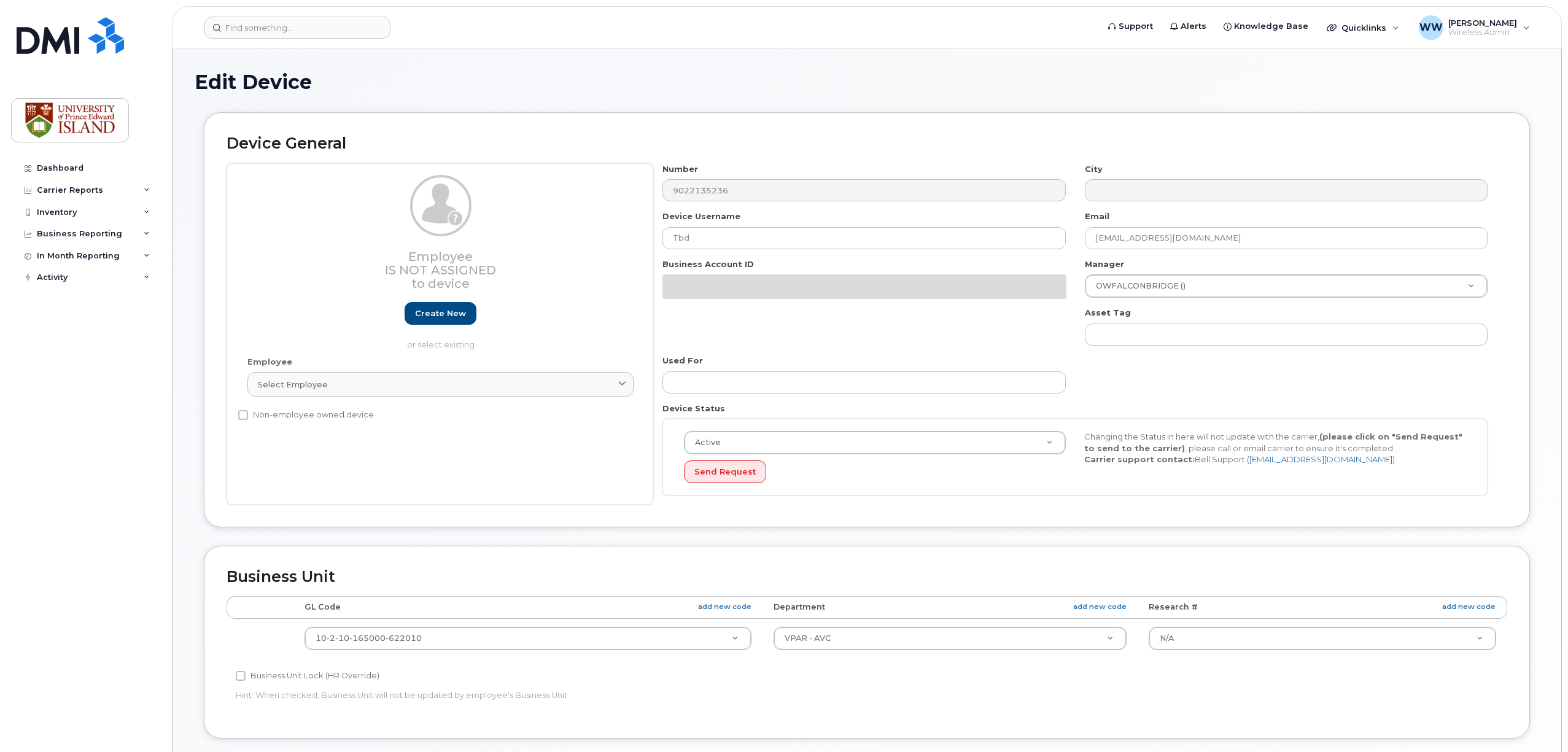
select select "2042298"
select select "2042284"
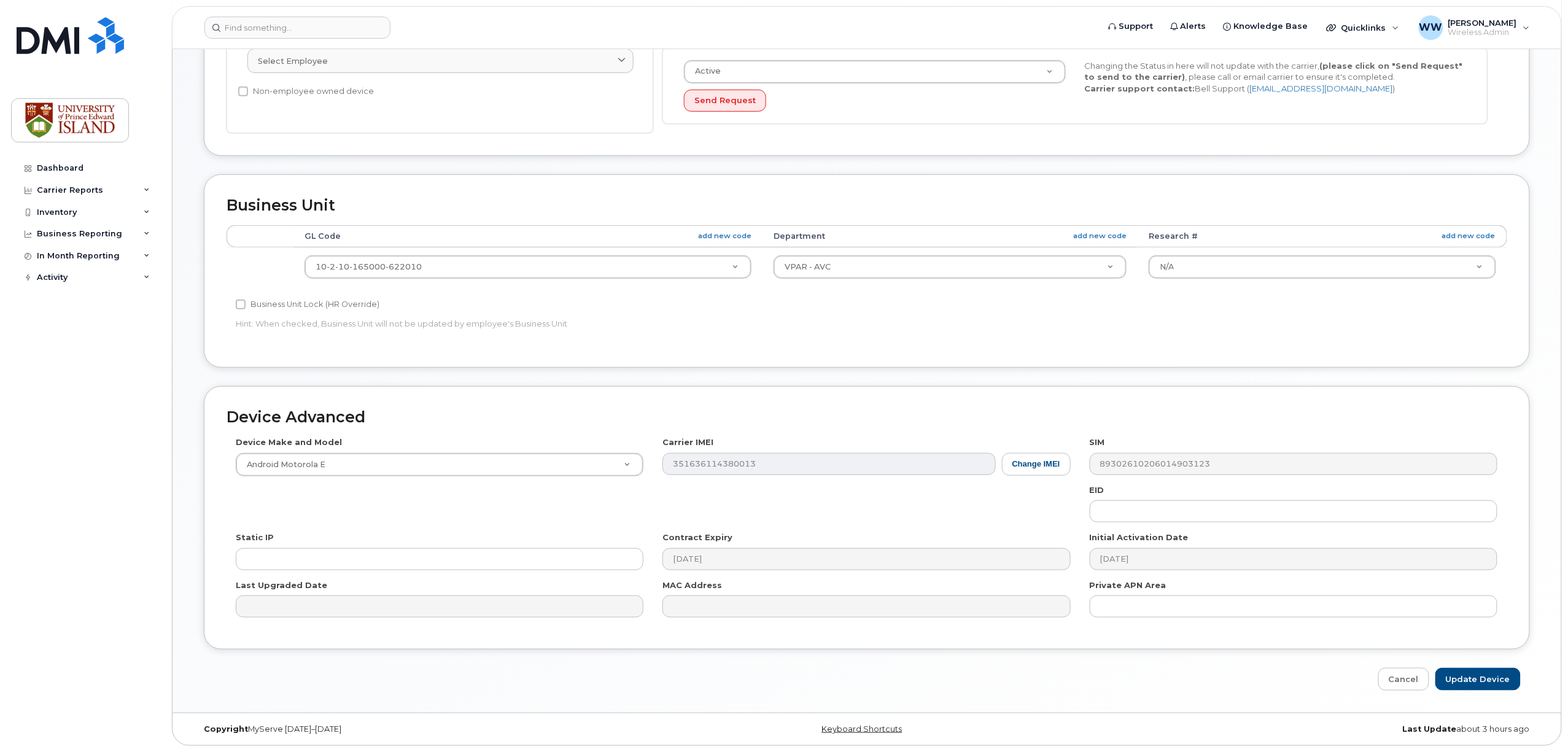
scroll to position [328, 0]
click at [1485, 678] on input "Update Device" at bounding box center [1478, 679] width 86 height 23
type input "Saving..."
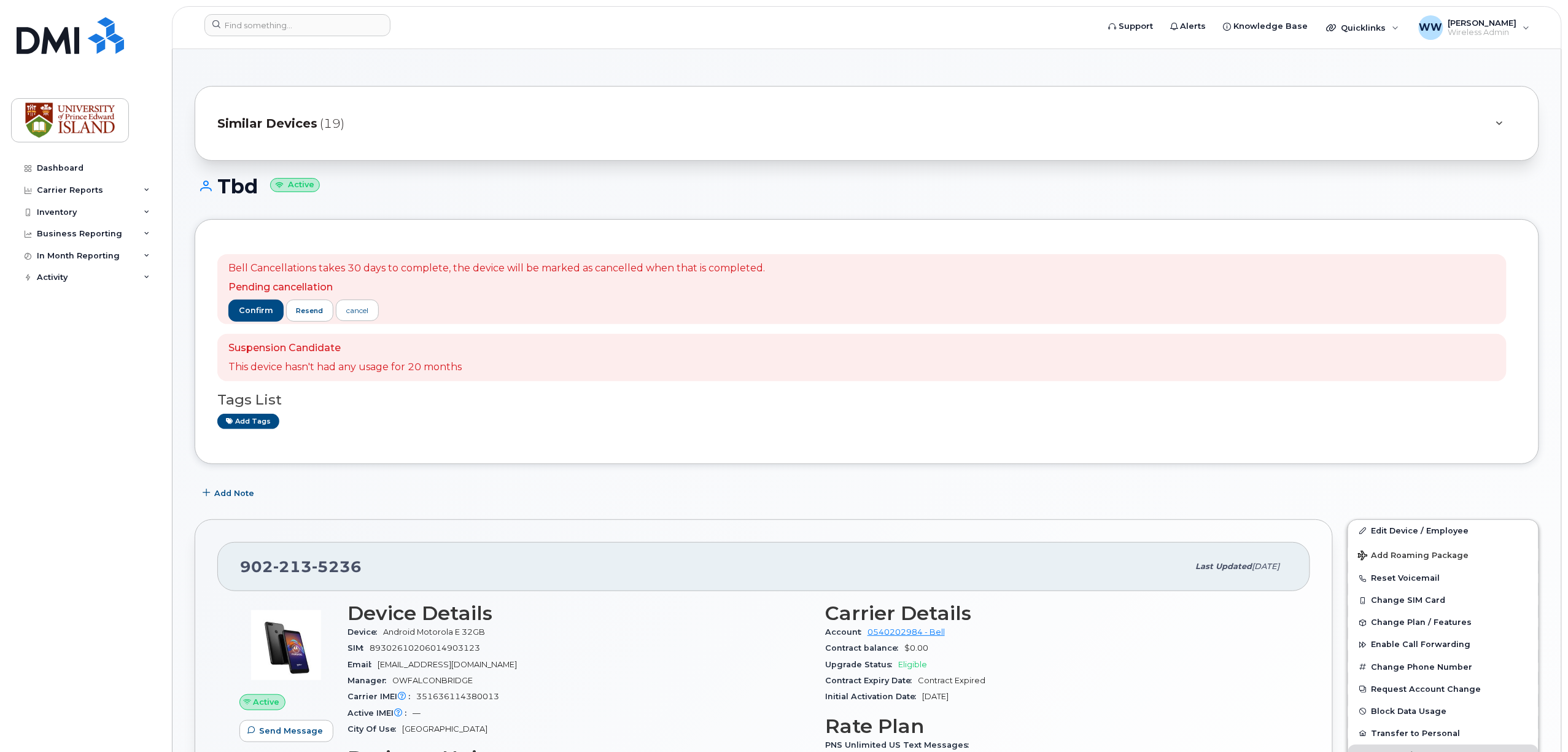
click at [259, 204] on div "Tbd Active" at bounding box center [867, 197] width 1345 height 44
click at [243, 310] on span "confirm" at bounding box center [256, 311] width 35 height 11
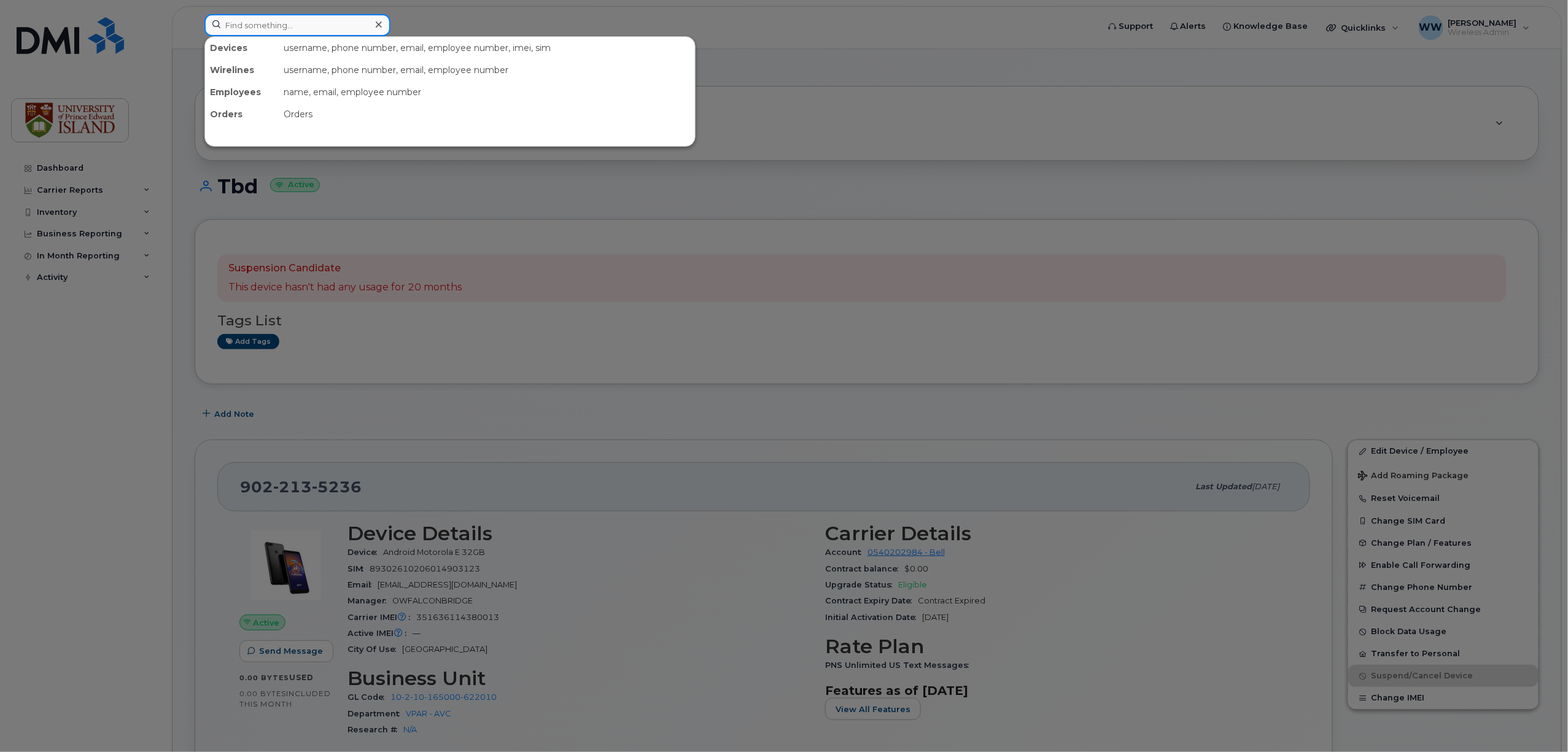
click at [298, 32] on input at bounding box center [297, 25] width 186 height 22
paste input "9023881727"
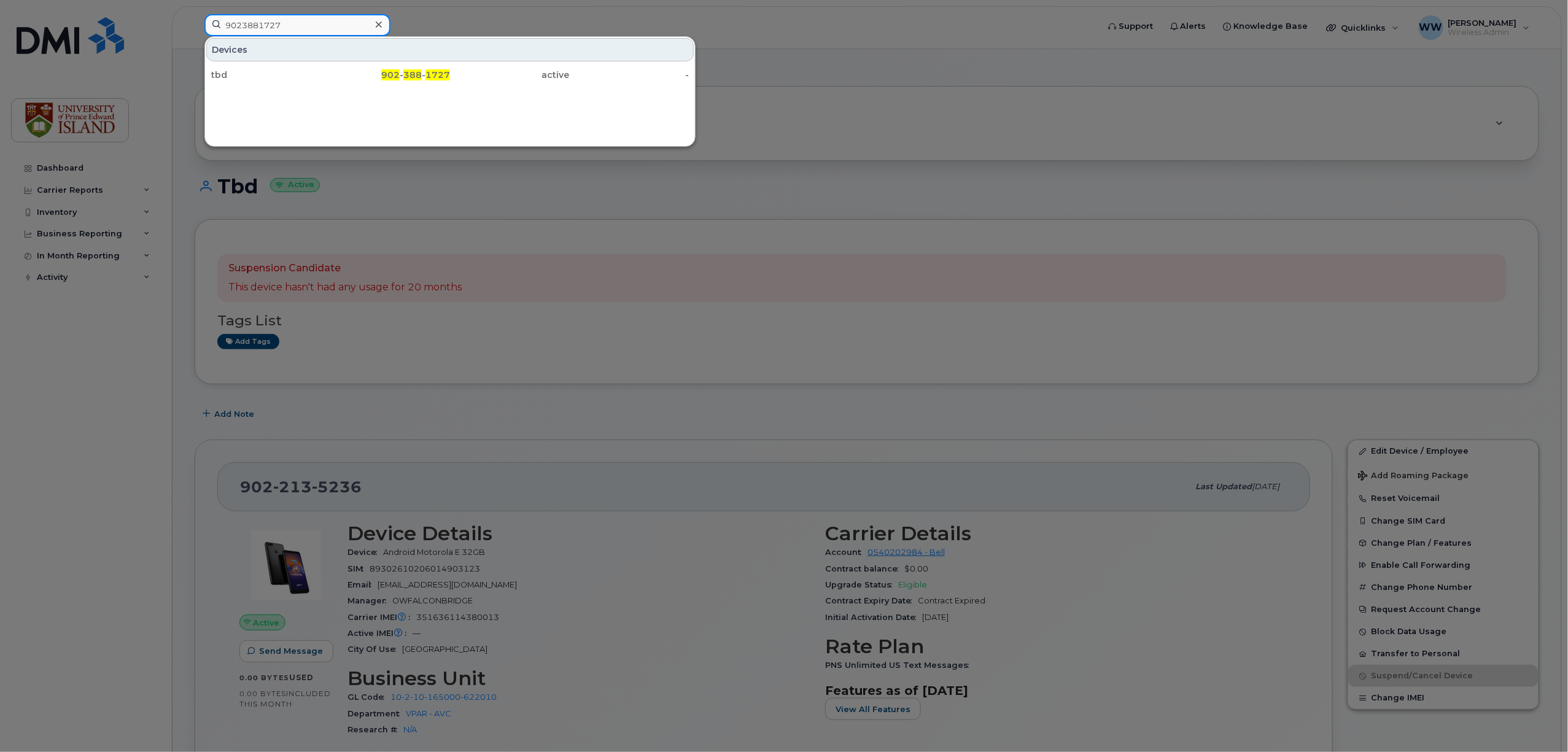
type input "9023881727"
click at [426, 79] on div "902 - 388 - 1727" at bounding box center [390, 74] width 119 height 12
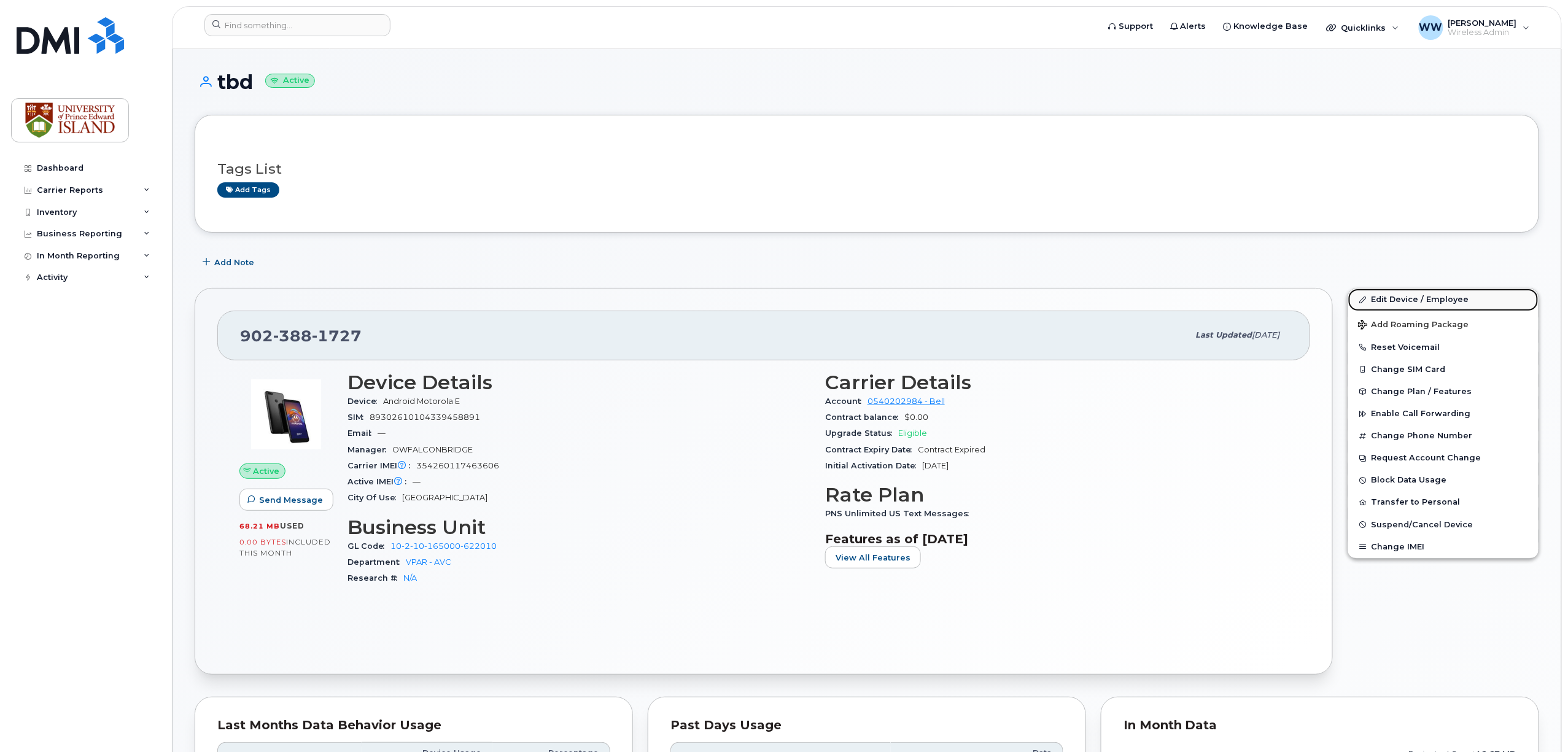
click at [1423, 303] on link "Edit Device / Employee" at bounding box center [1443, 299] width 190 height 22
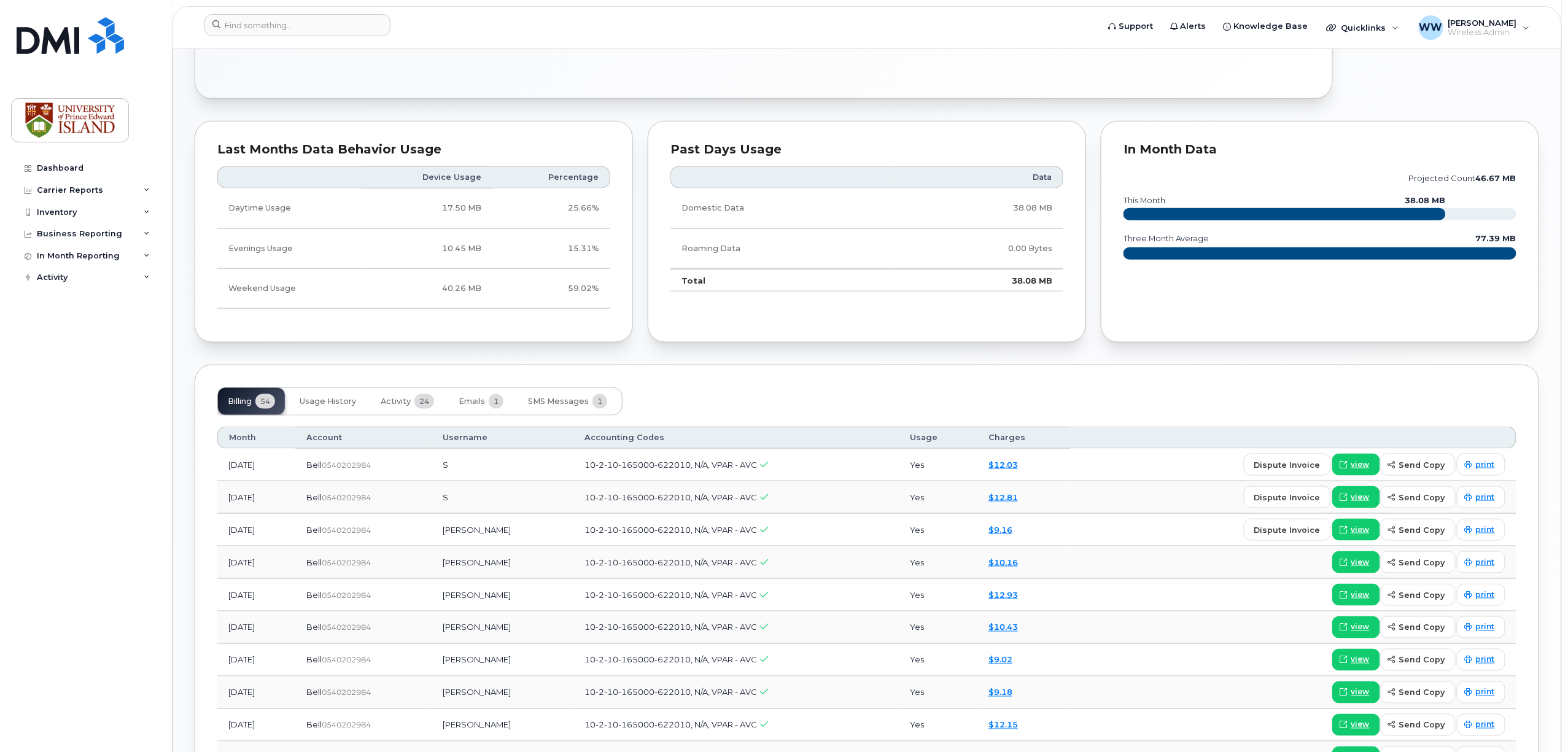
scroll to position [654, 0]
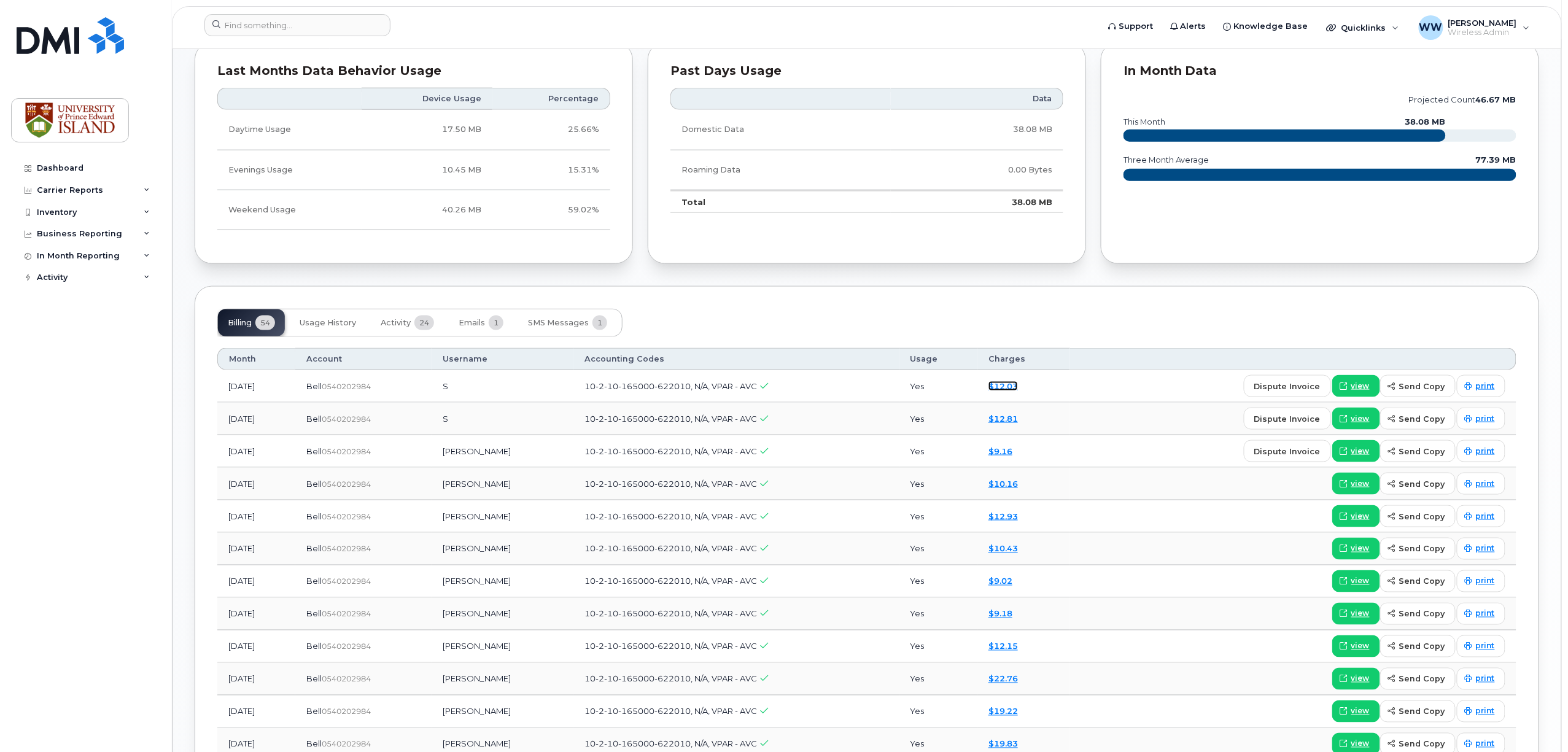
click at [1018, 391] on link "$12.03" at bounding box center [1003, 386] width 30 height 10
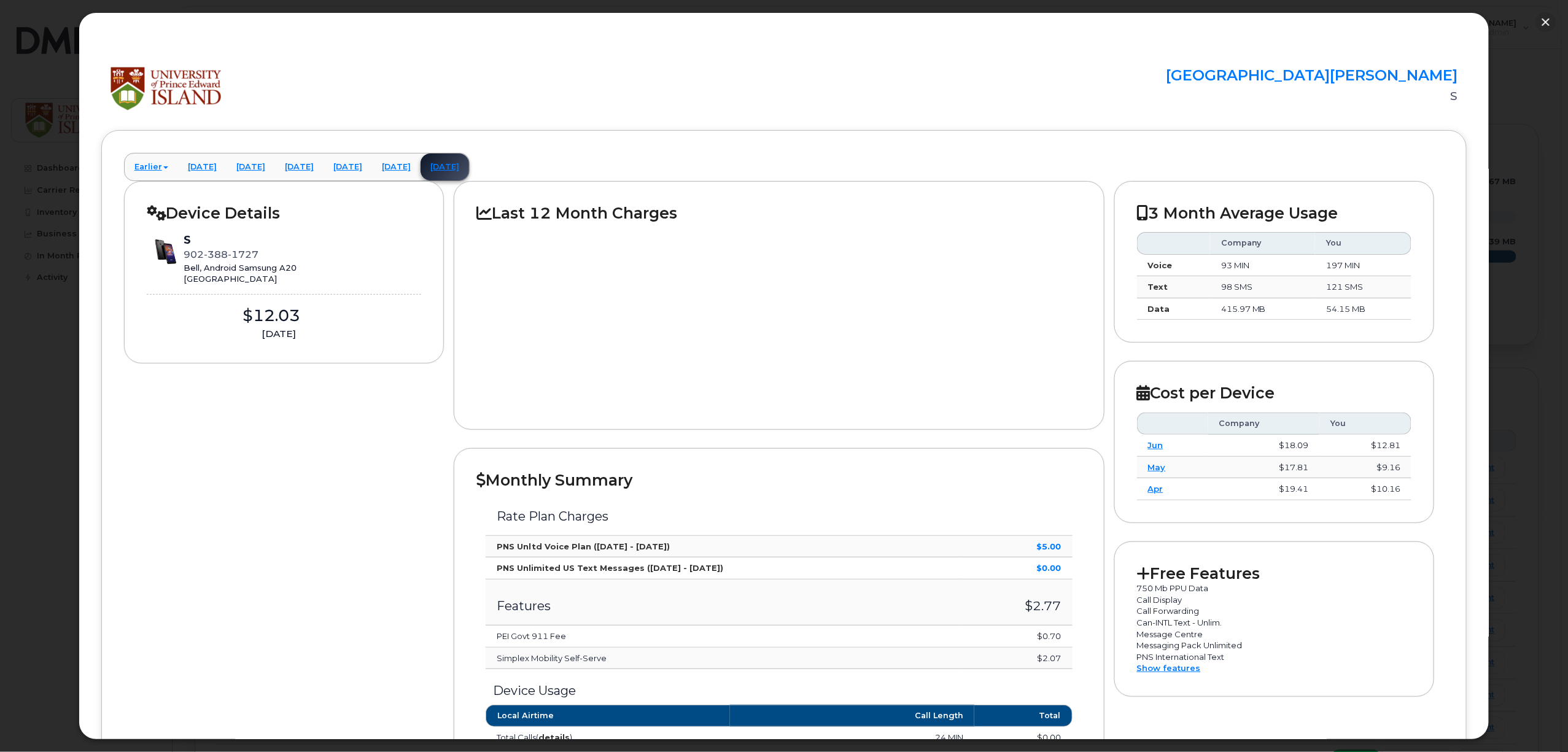
scroll to position [491, 0]
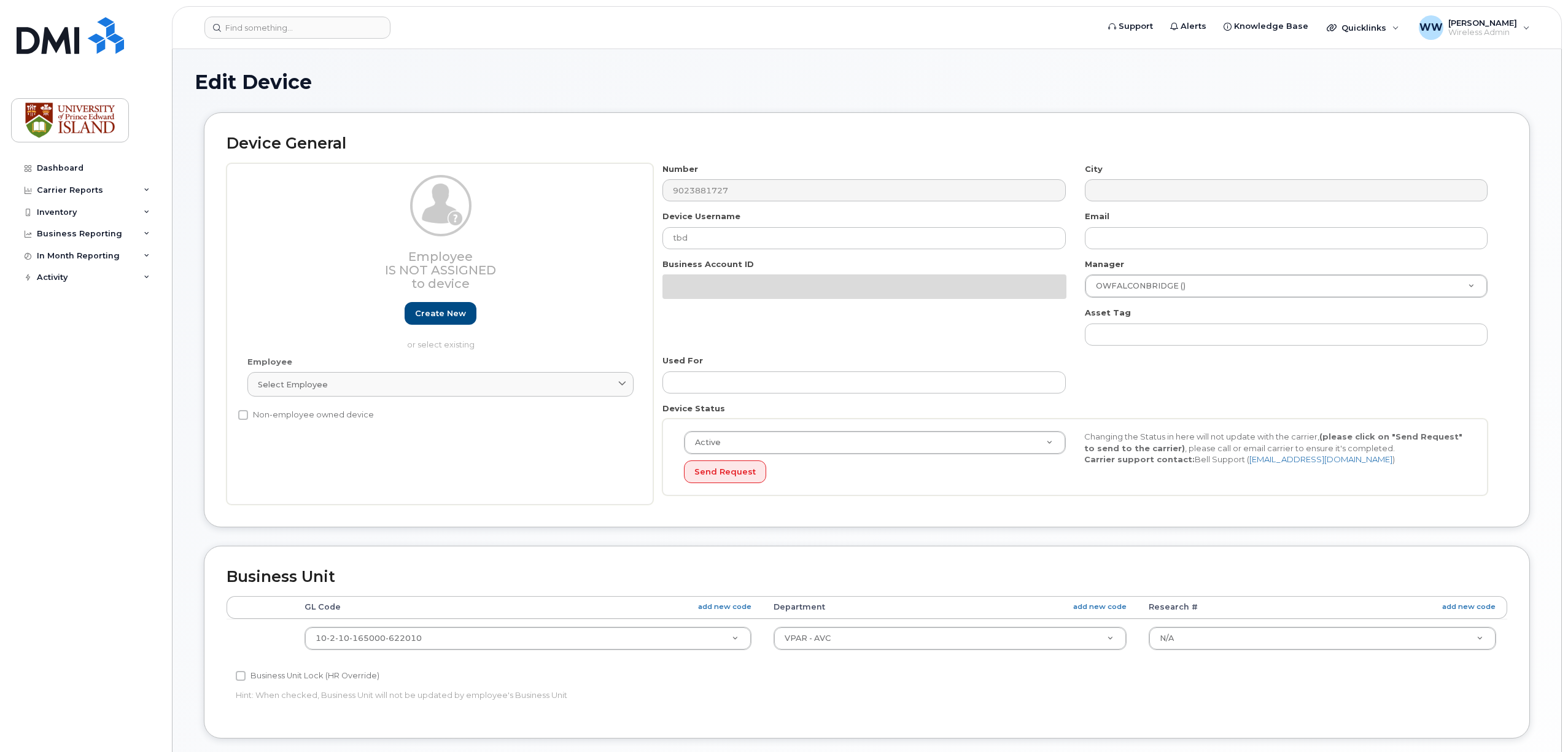
select select "2042298"
select select "2042284"
